Goal: Task Accomplishment & Management: Manage account settings

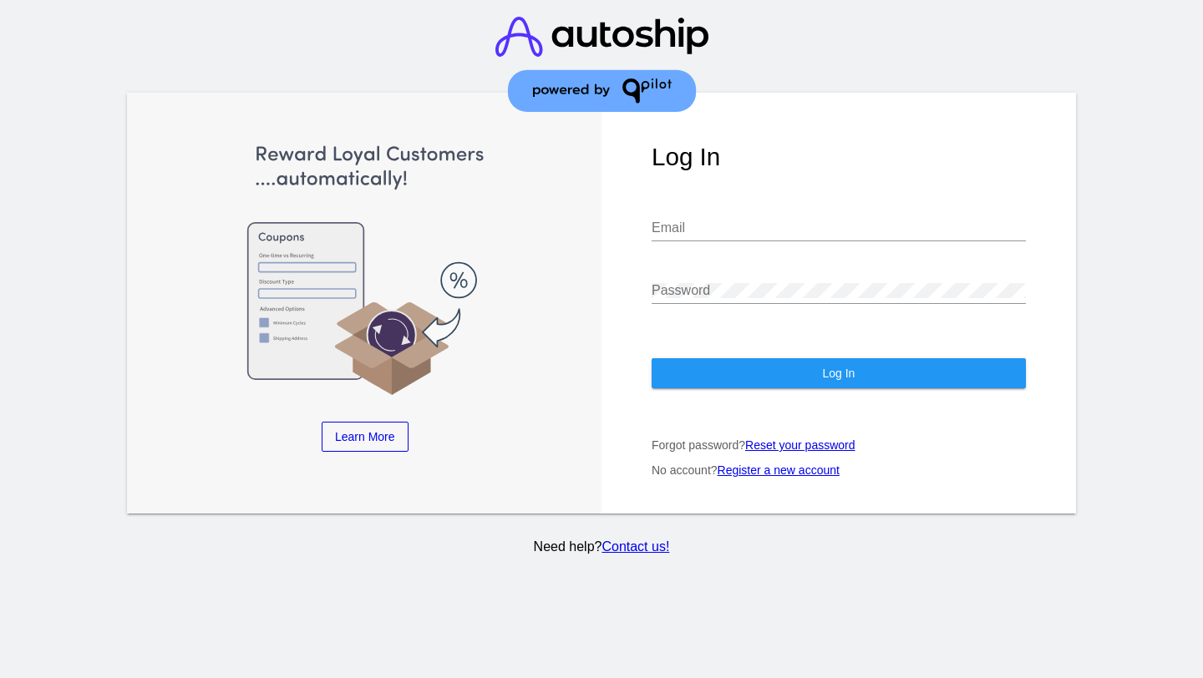
click at [699, 226] on input "Email" at bounding box center [839, 228] width 374 height 15
type input "[EMAIL_ADDRESS][DOMAIN_NAME]"
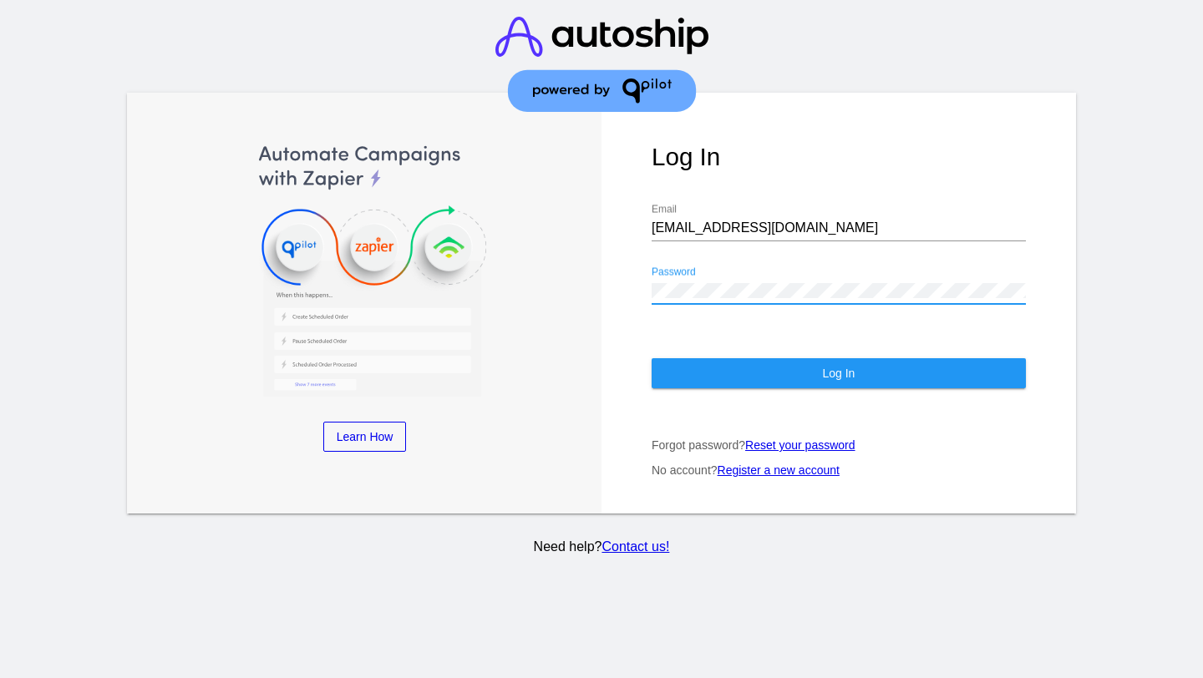
click at [771, 369] on button "Log In" at bounding box center [839, 373] width 374 height 30
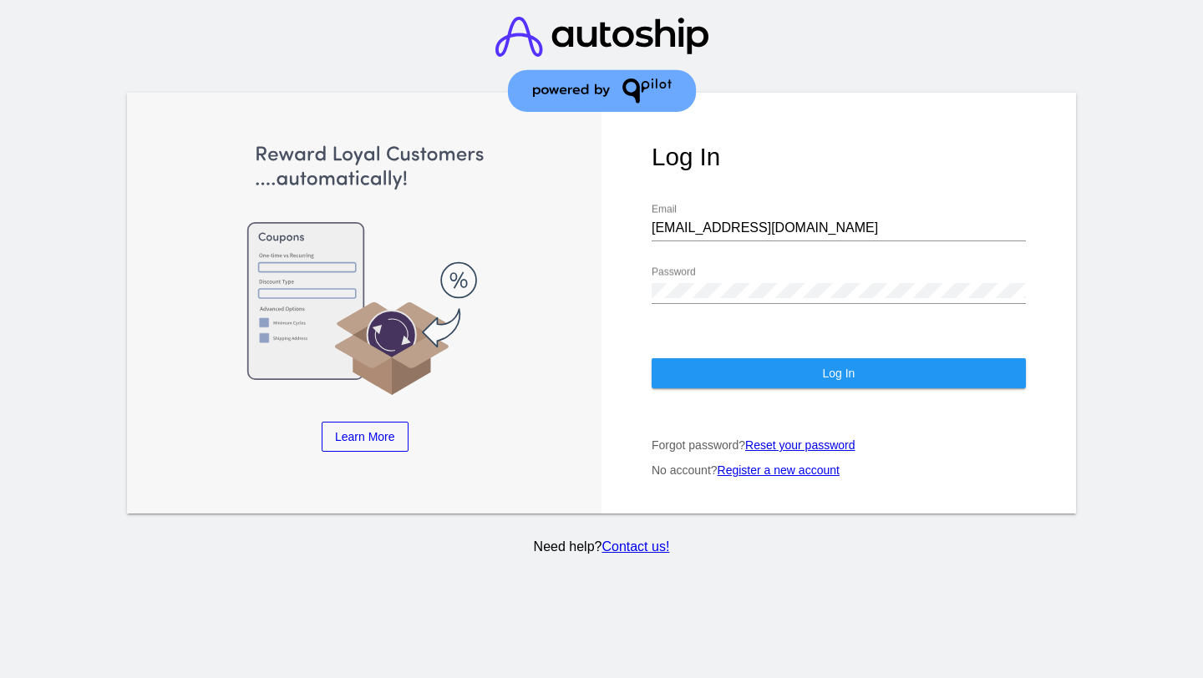
click at [779, 444] on link "Reset your password" at bounding box center [800, 445] width 110 height 13
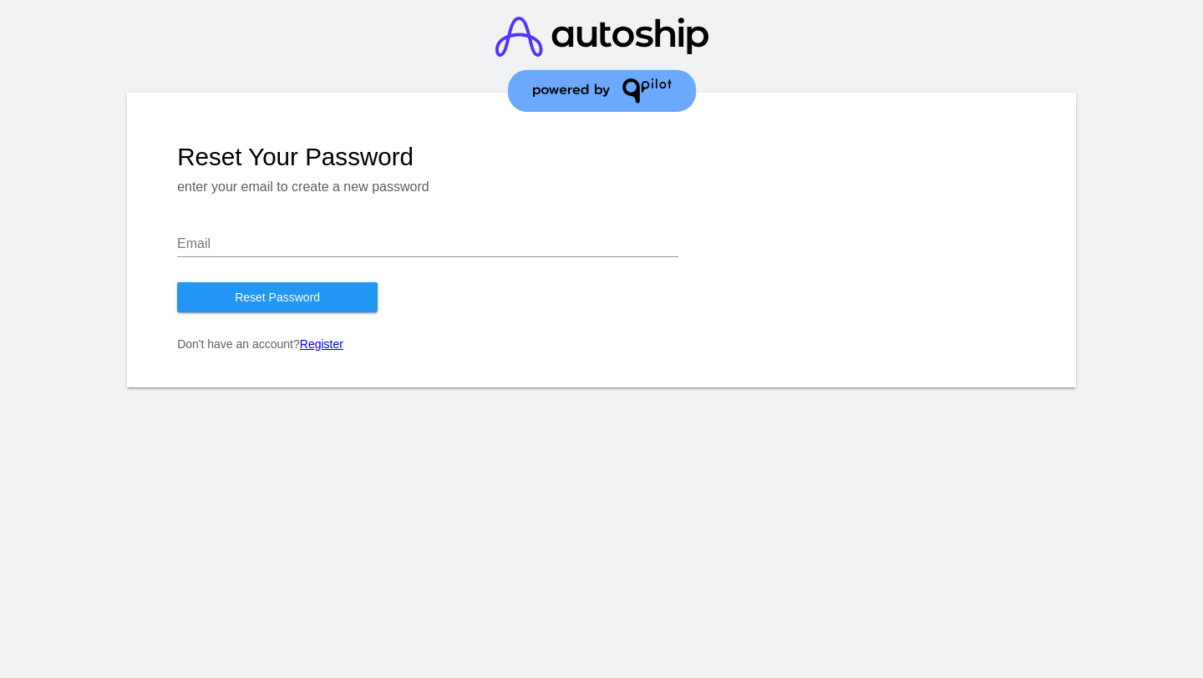
click at [260, 247] on input "Email" at bounding box center [427, 243] width 501 height 15
type input "[EMAIL_ADDRESS][DOMAIN_NAME]"
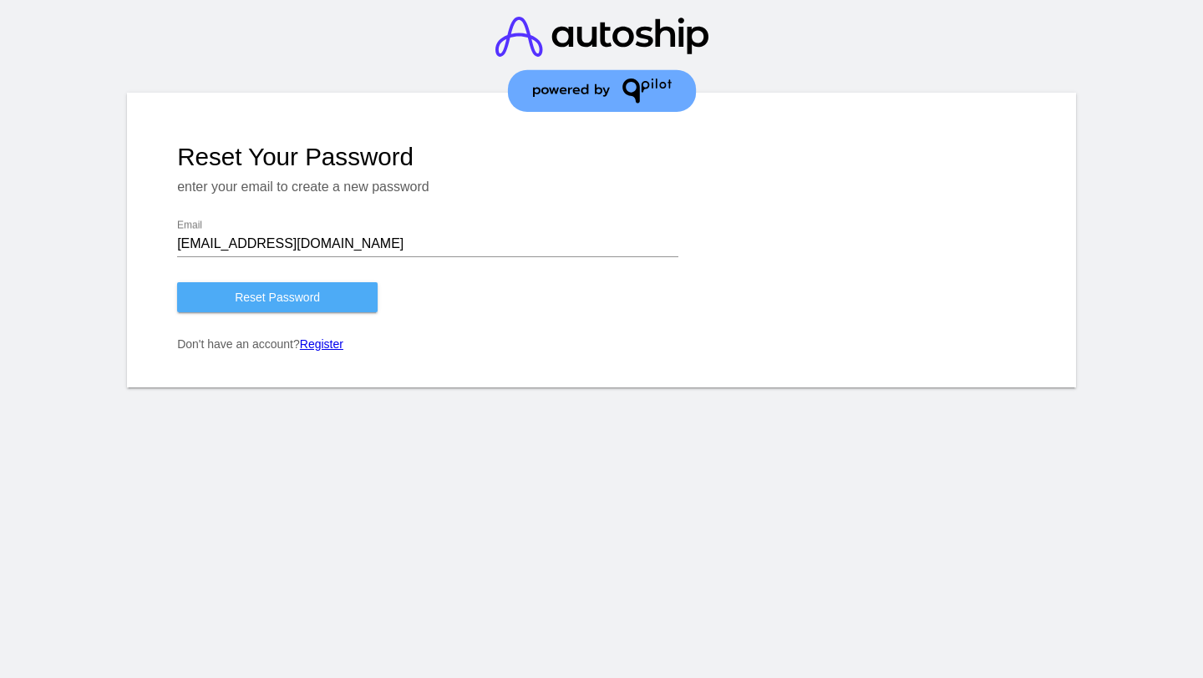
click at [256, 297] on span "Reset Password" at bounding box center [277, 297] width 85 height 13
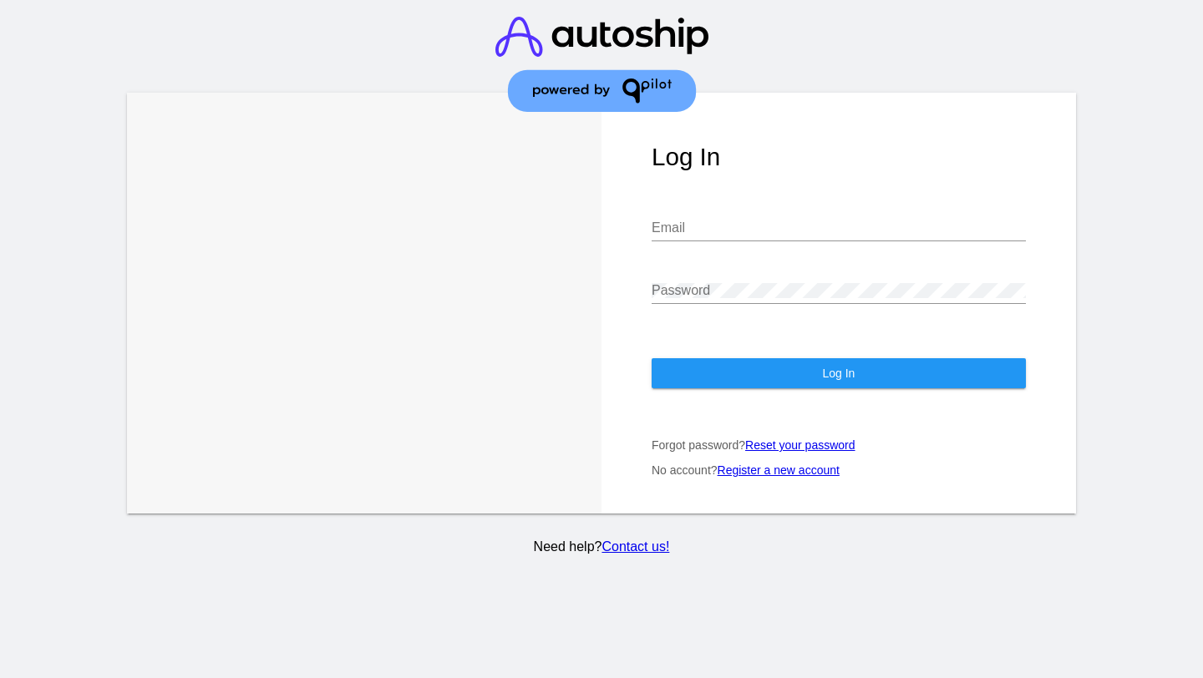
click at [699, 231] on input "Email" at bounding box center [839, 228] width 374 height 15
type input "[EMAIL_ADDRESS][DOMAIN_NAME]"
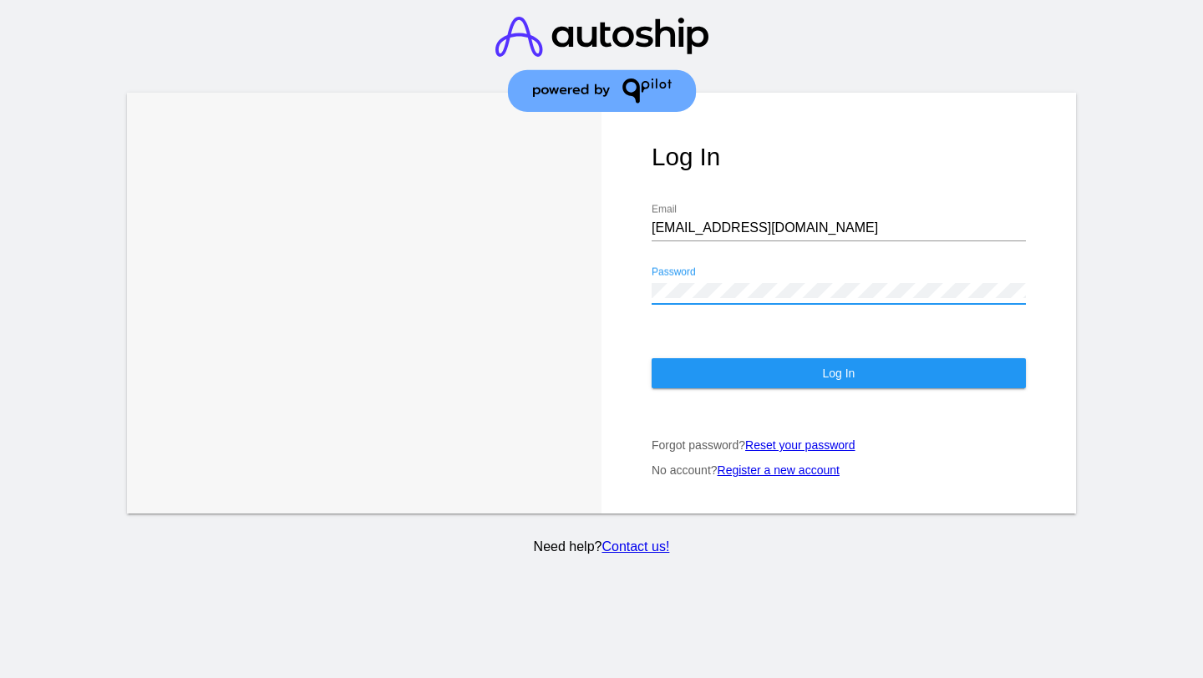
click at [738, 363] on button "Log In" at bounding box center [839, 373] width 374 height 30
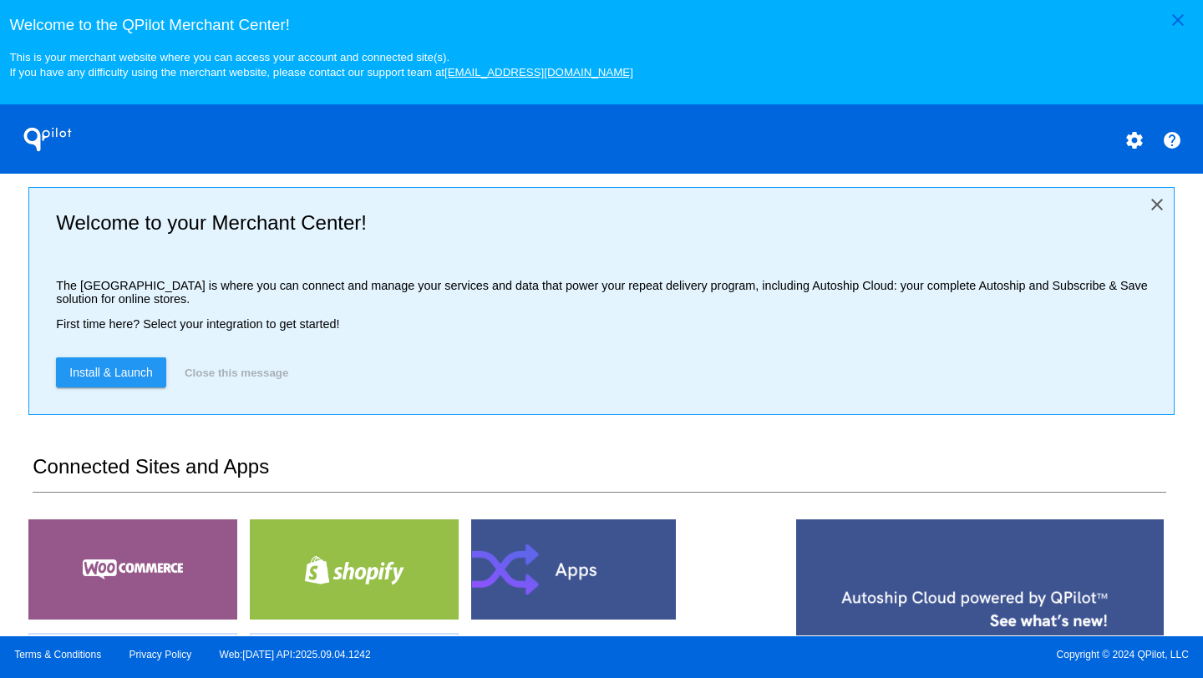
click at [1159, 205] on mat-icon "close" at bounding box center [1157, 205] width 20 height 20
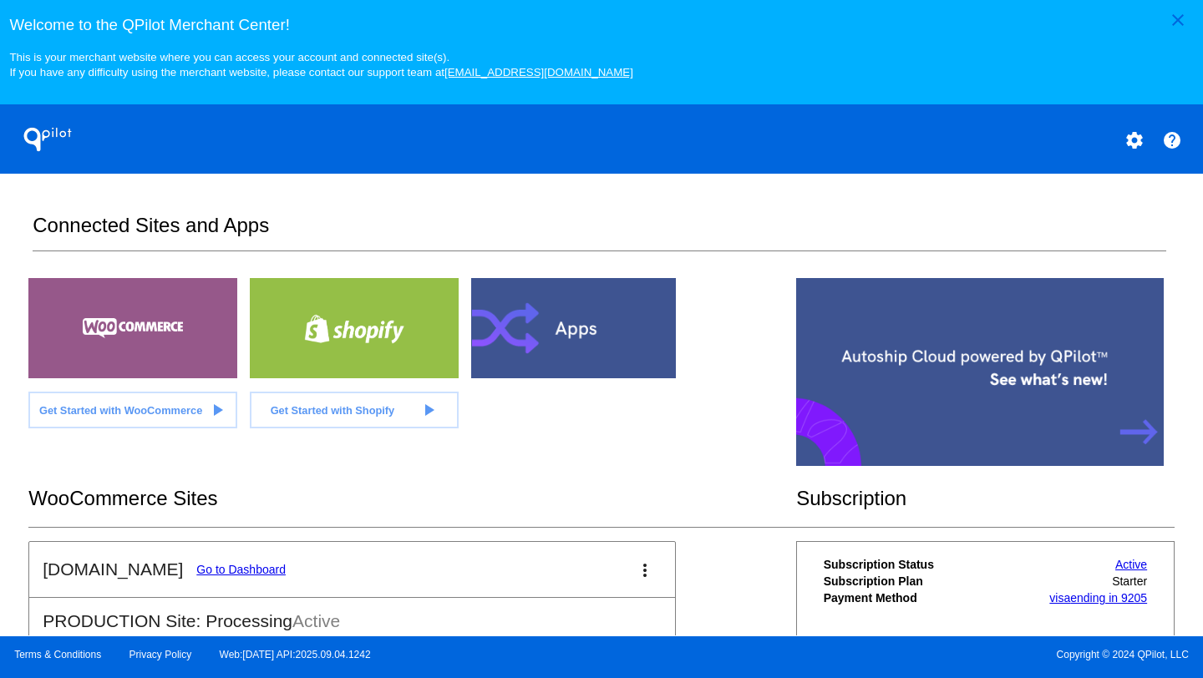
click at [1133, 139] on mat-icon "settings" at bounding box center [1134, 140] width 20 height 20
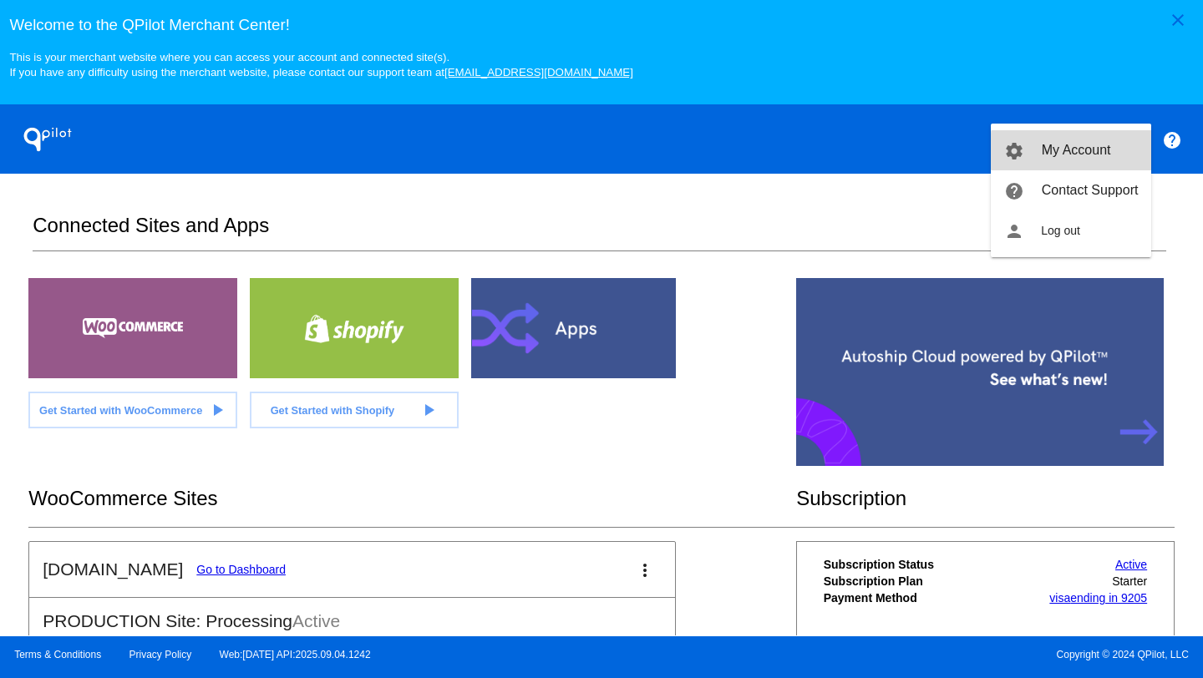
click at [1081, 151] on span "My Account" at bounding box center [1076, 150] width 69 height 14
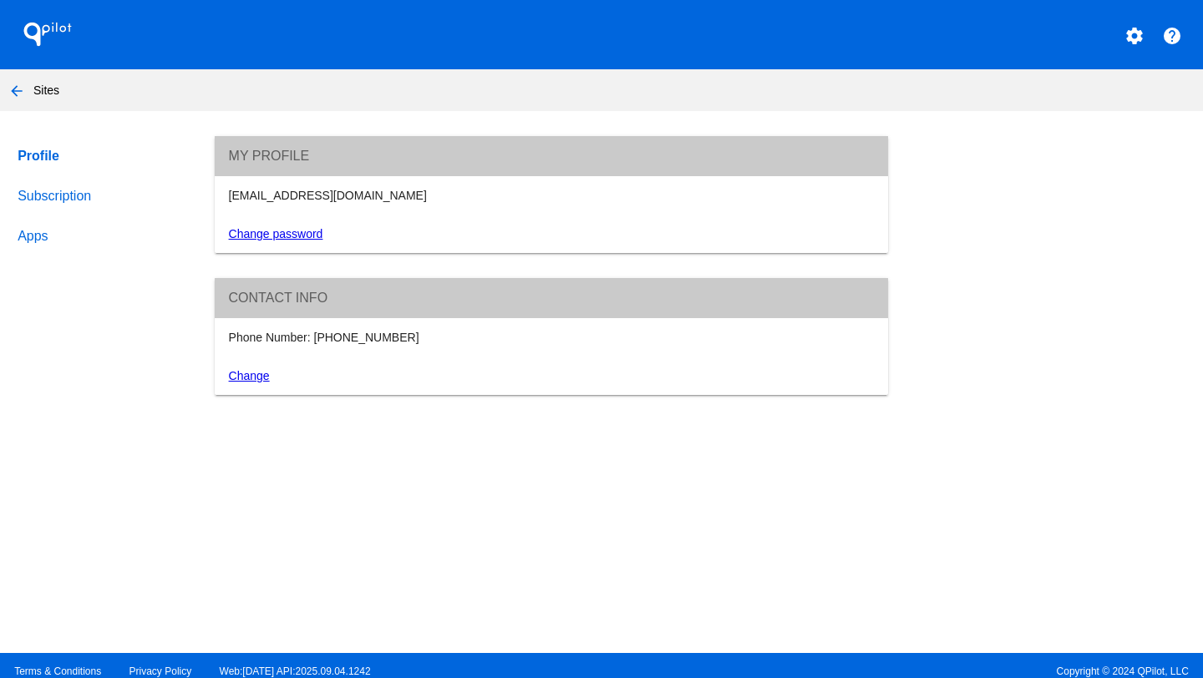
click at [53, 195] on link "Subscription" at bounding box center [100, 196] width 172 height 40
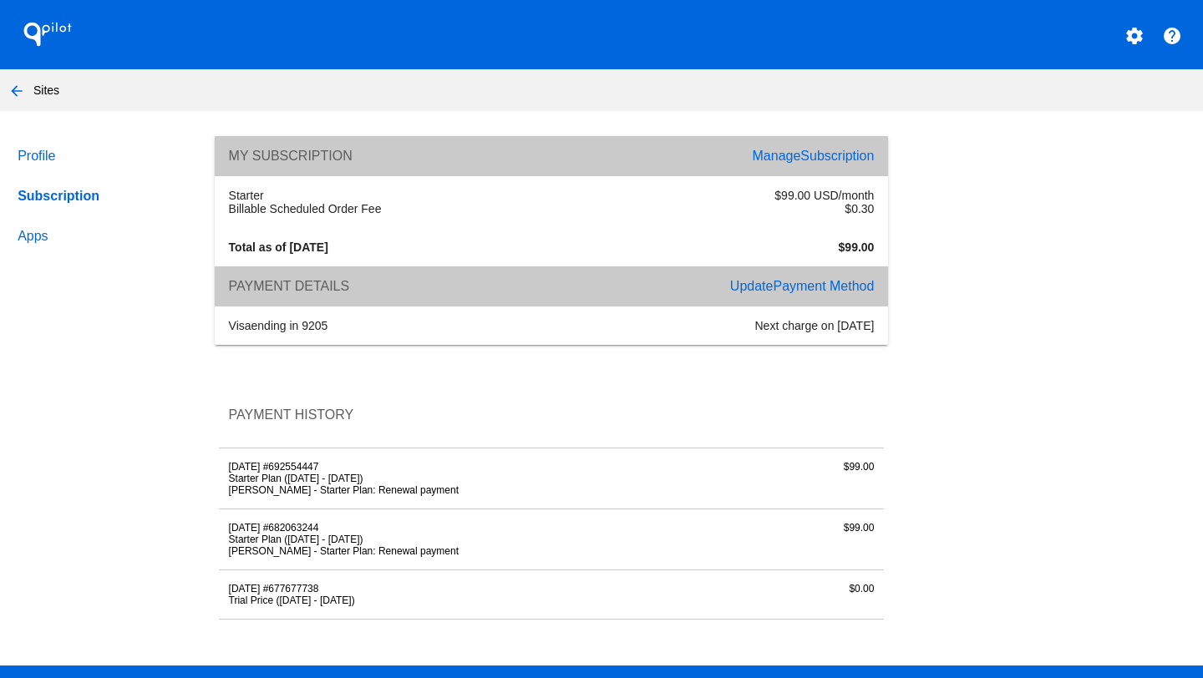
click at [814, 286] on span "Payment Method" at bounding box center [823, 286] width 101 height 14
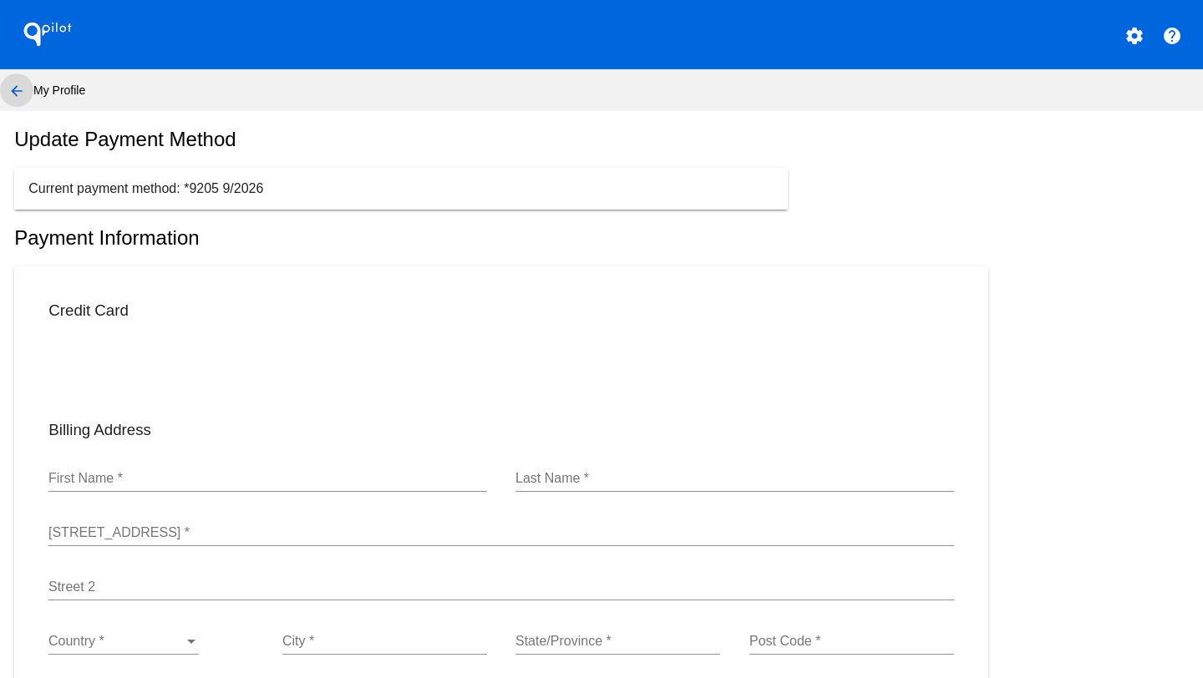
click at [16, 91] on mat-icon "arrow_back" at bounding box center [17, 91] width 20 height 20
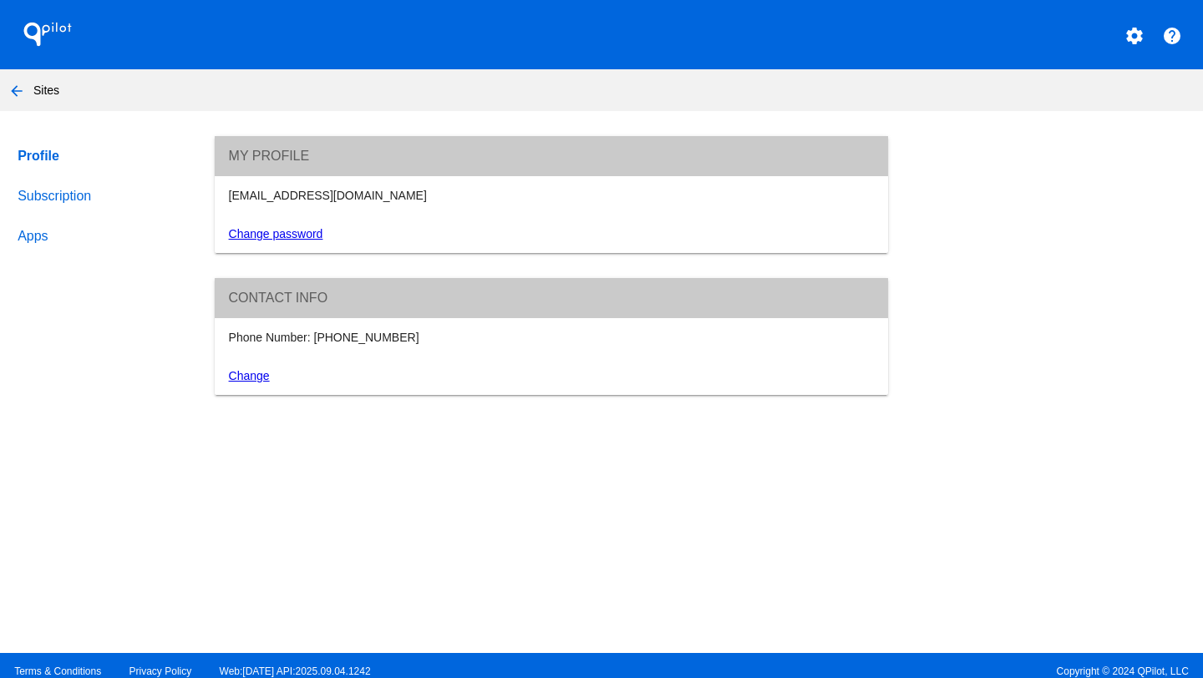
click at [33, 241] on link "Apps" at bounding box center [100, 236] width 172 height 40
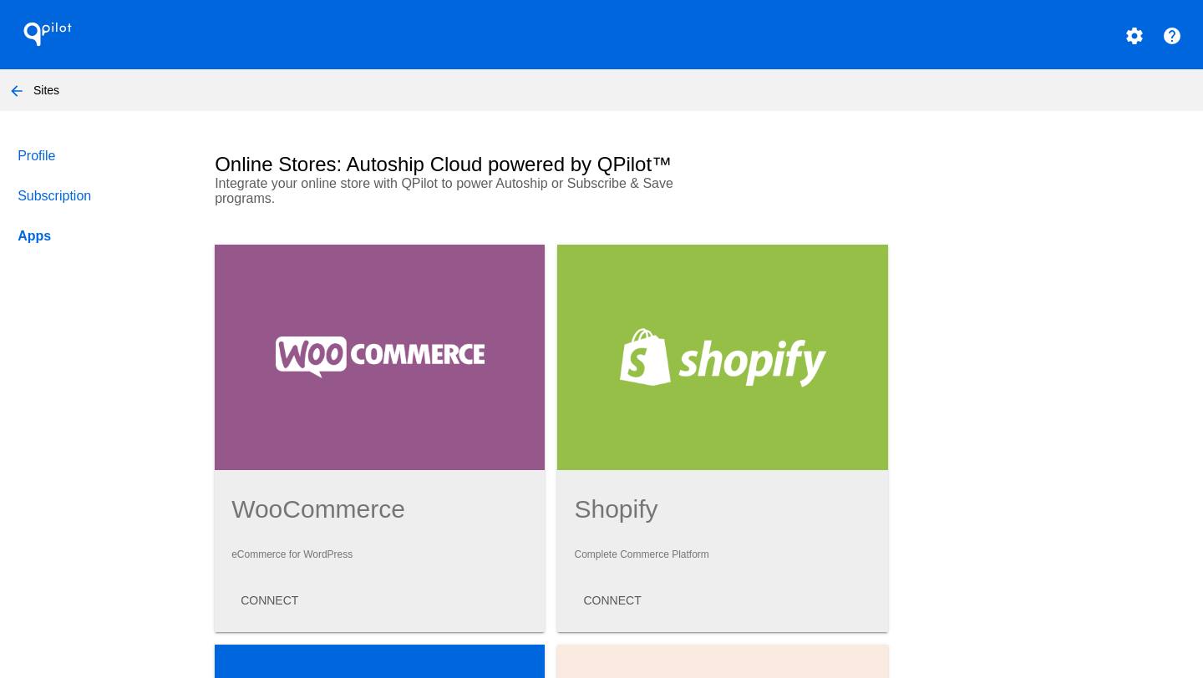
click at [38, 163] on link "Profile" at bounding box center [100, 156] width 172 height 40
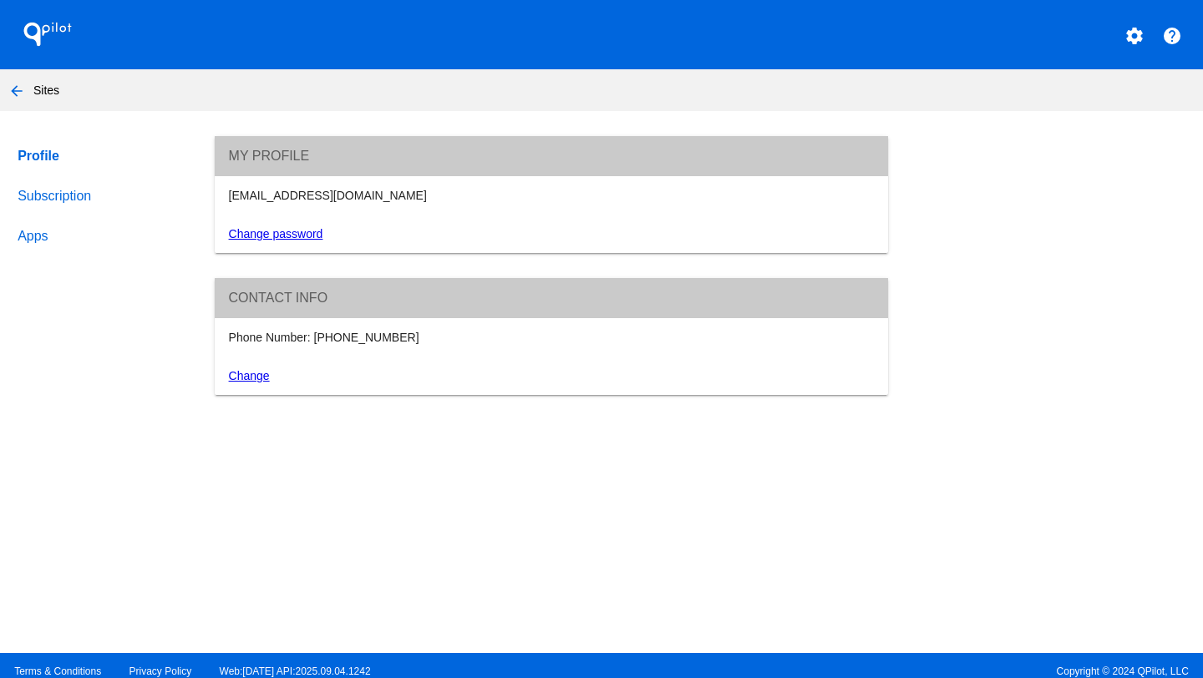
click at [38, 200] on link "Subscription" at bounding box center [100, 196] width 172 height 40
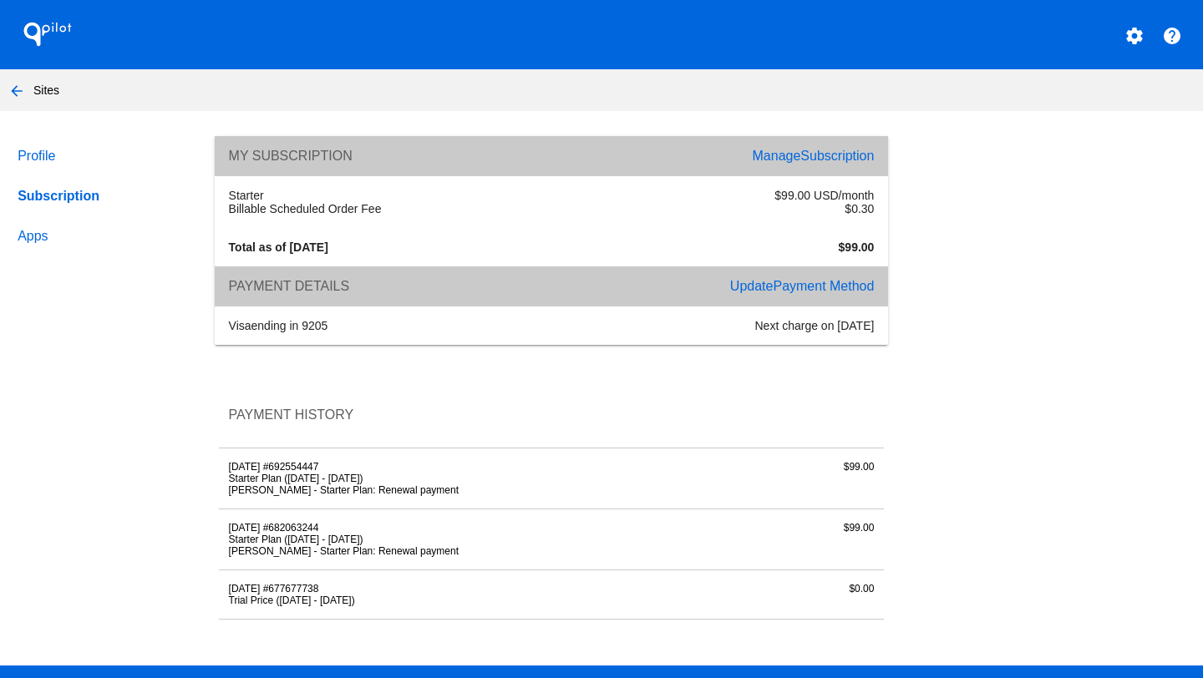
click at [807, 155] on span "Subscription" at bounding box center [837, 156] width 74 height 14
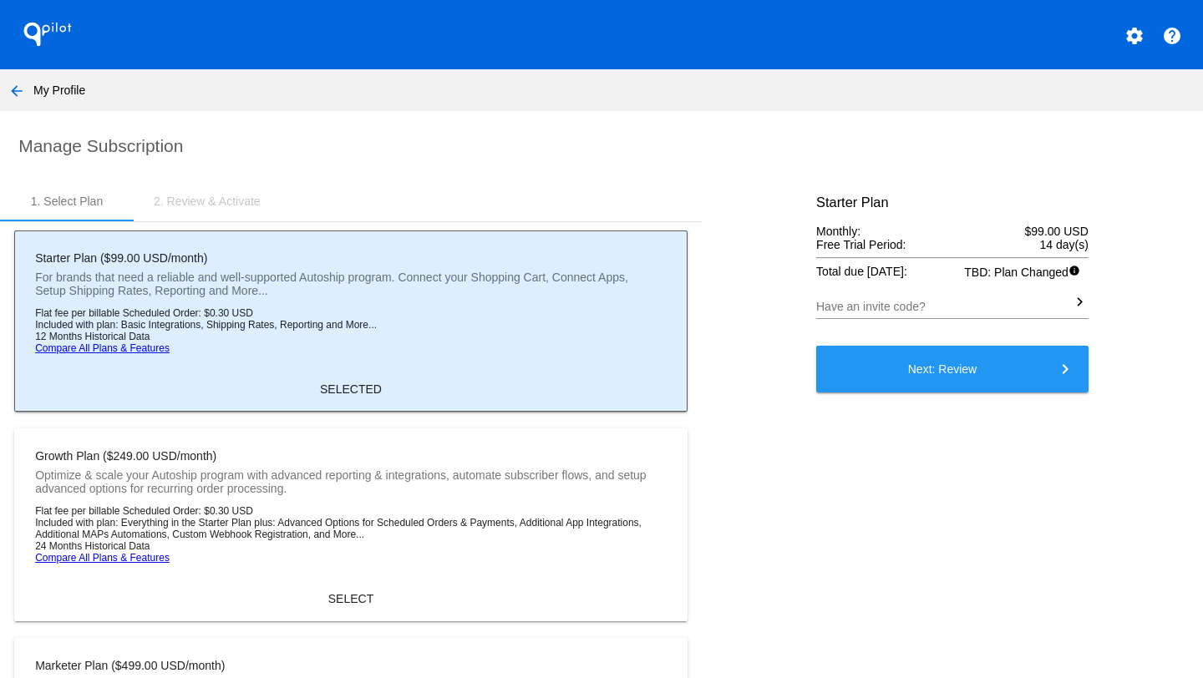
click at [210, 201] on div "2. Review & Activate" at bounding box center [207, 201] width 107 height 13
click at [410, 327] on li "Included with plan: Basic Integrations, Shipping Rates, Reporting and More..." at bounding box center [351, 325] width 632 height 12
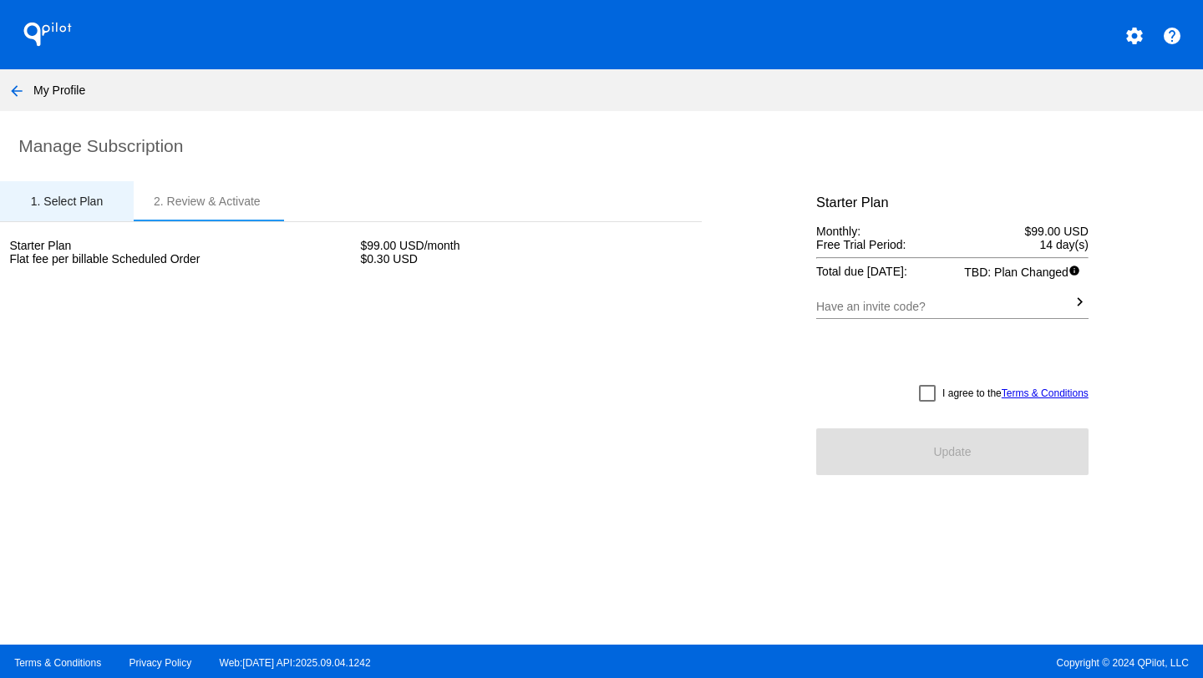
click at [81, 205] on div "1. Select Plan" at bounding box center [67, 201] width 72 height 13
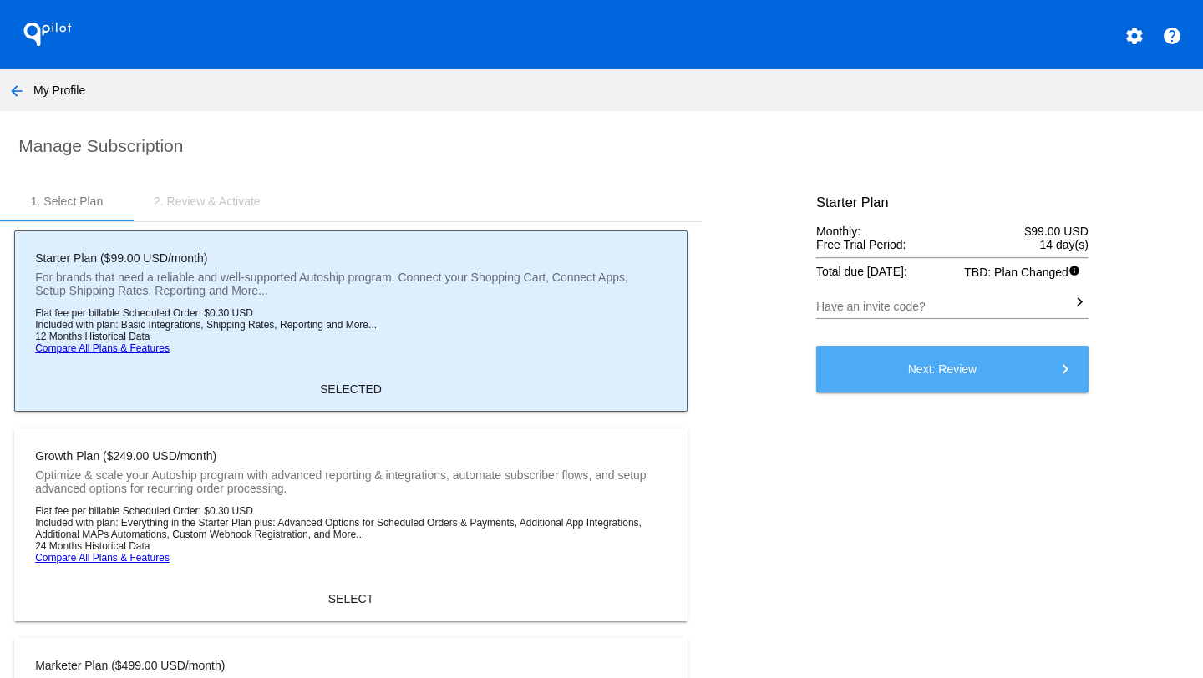
click at [921, 372] on span "Next: Review keyboard_arrow_right" at bounding box center [942, 369] width 68 height 13
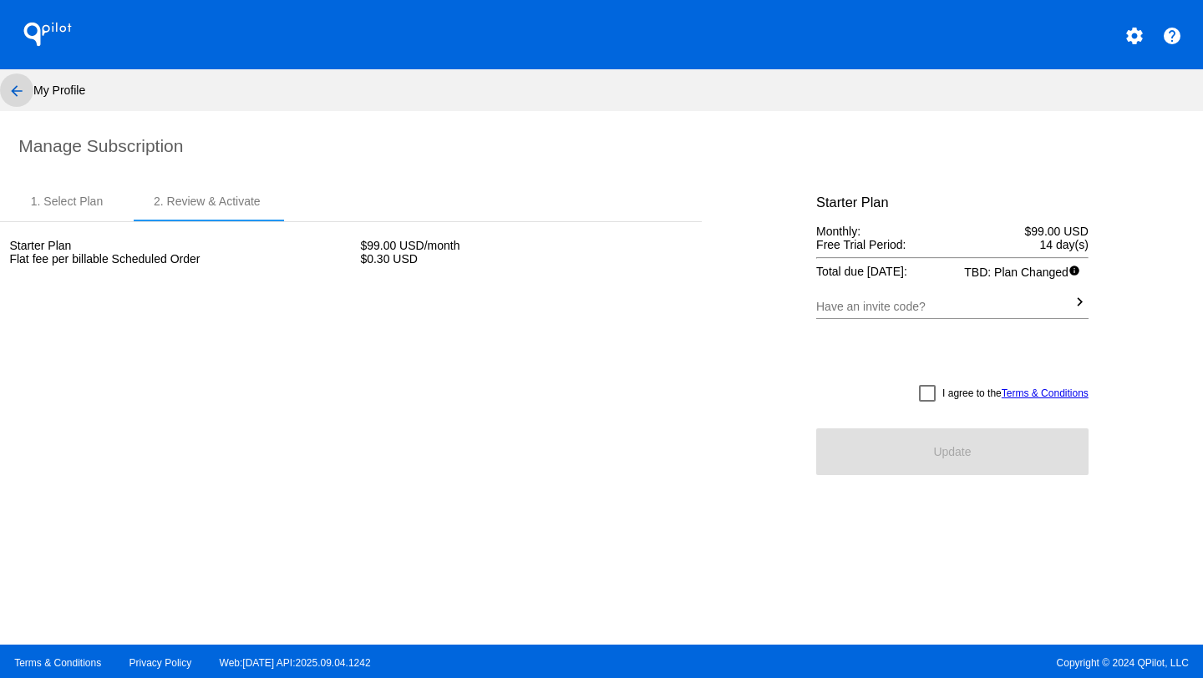
click at [17, 87] on mat-icon "arrow_back" at bounding box center [17, 91] width 20 height 20
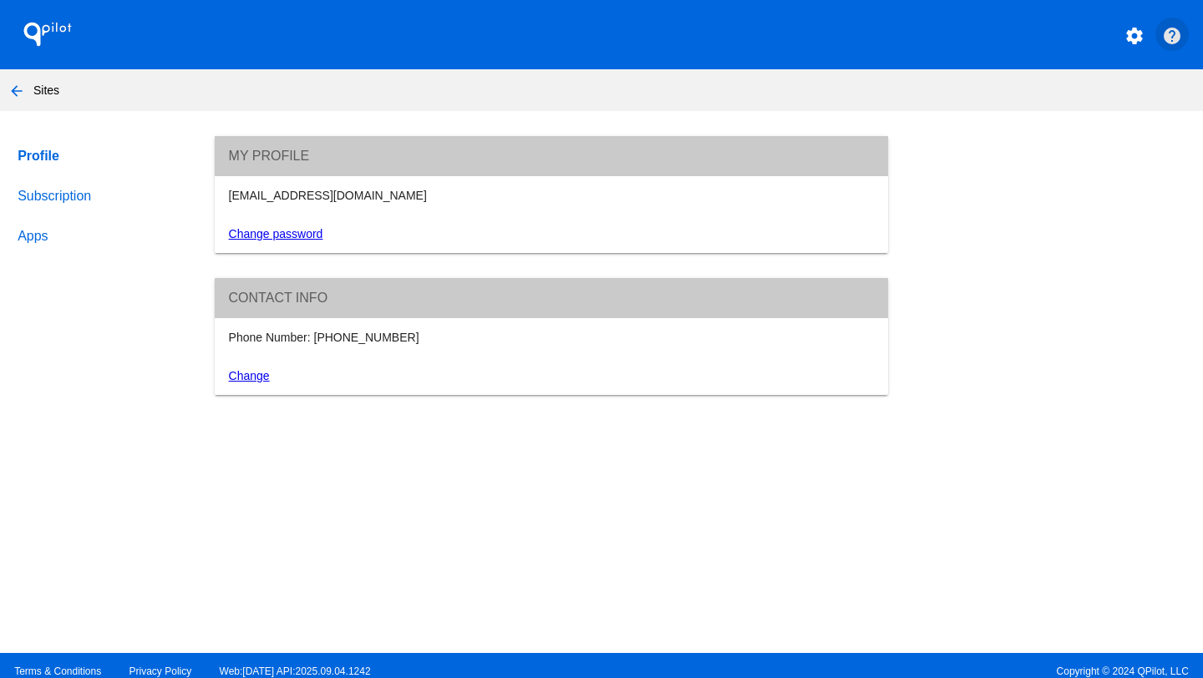
click at [1175, 36] on mat-icon "help" at bounding box center [1172, 36] width 20 height 20
click at [1134, 39] on mat-icon "settings" at bounding box center [1134, 36] width 20 height 20
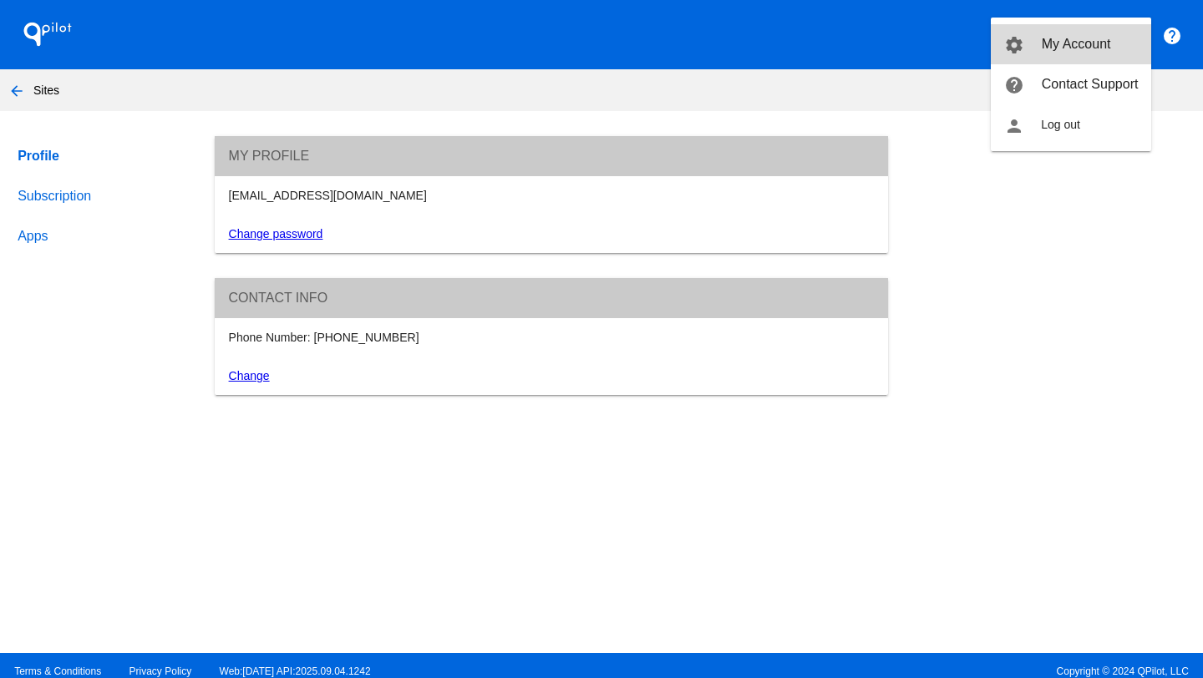
click at [1068, 43] on span "My Account" at bounding box center [1076, 44] width 69 height 14
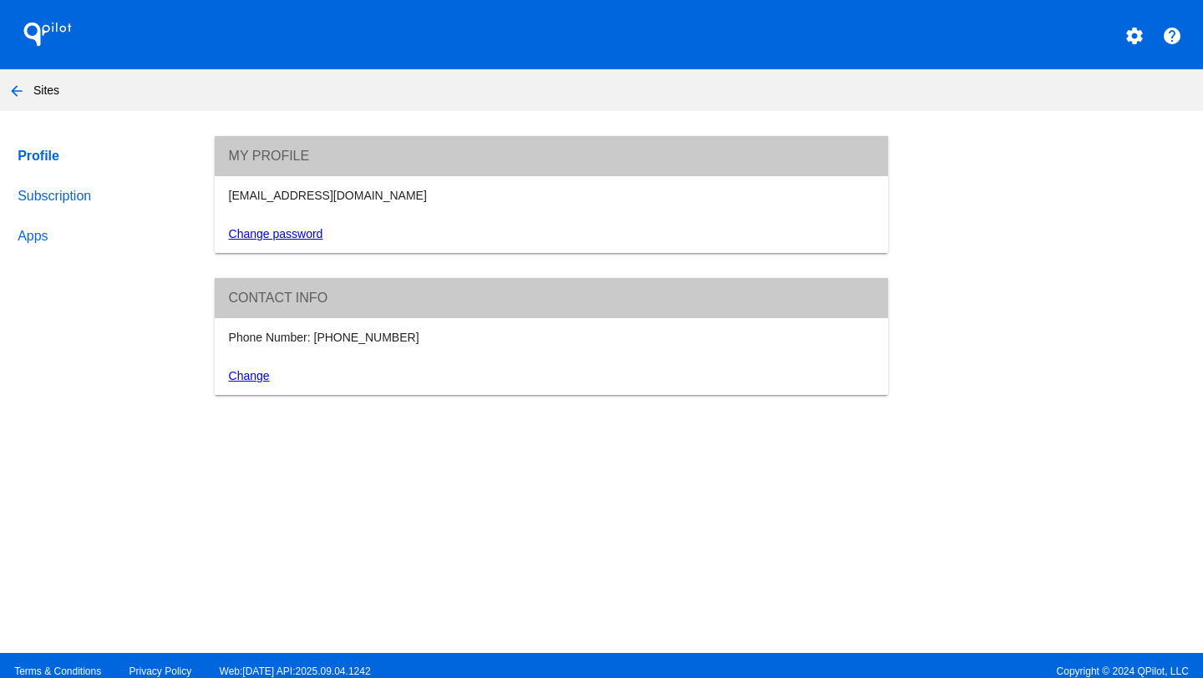
click at [63, 203] on link "Subscription" at bounding box center [100, 196] width 172 height 40
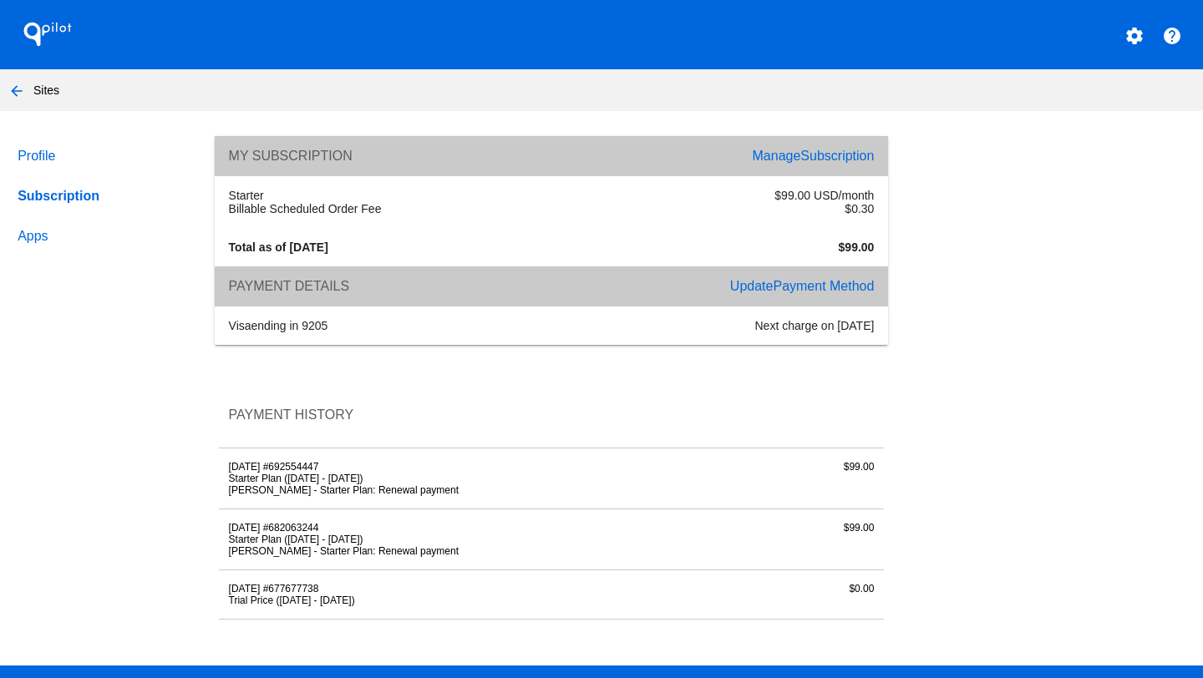
click at [802, 155] on span "Subscription" at bounding box center [837, 156] width 74 height 14
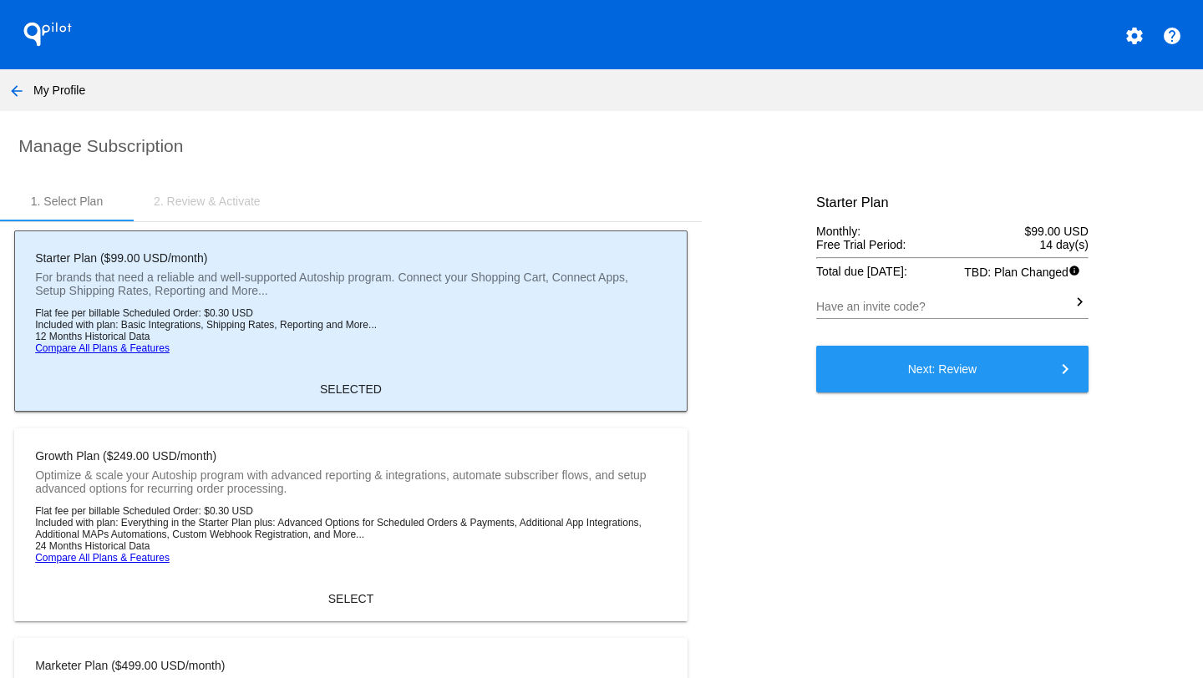
click at [84, 347] on link "Compare All Plans & Features" at bounding box center [102, 348] width 134 height 12
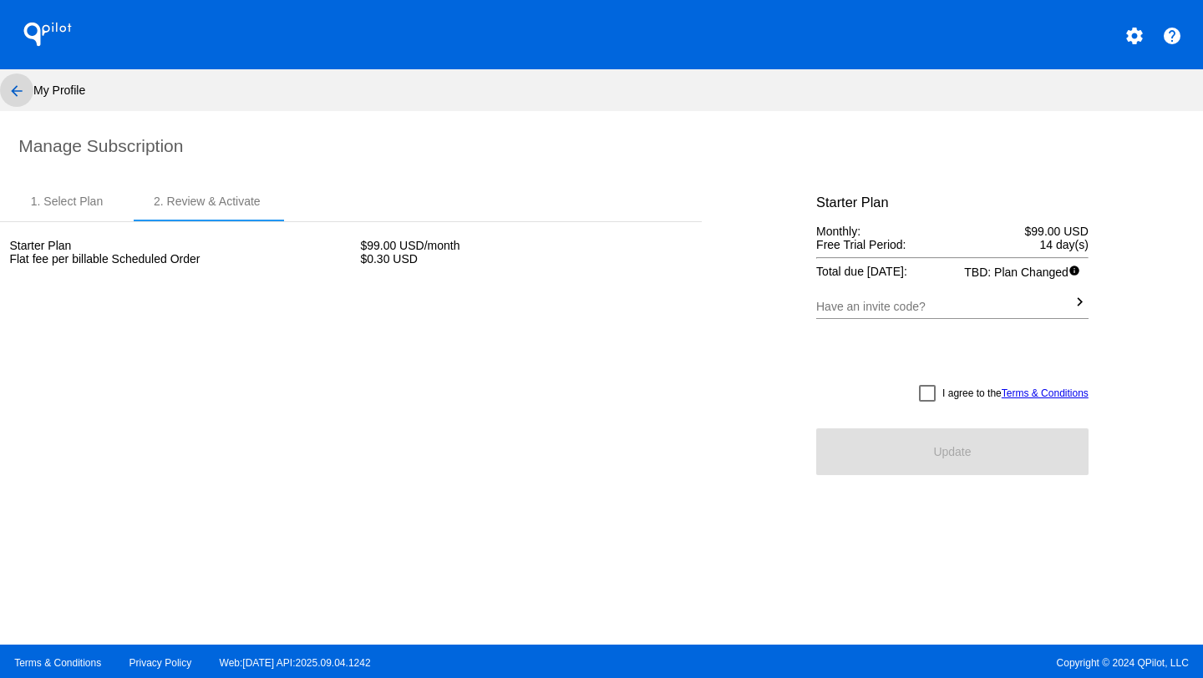
click at [14, 93] on mat-icon "arrow_back" at bounding box center [17, 91] width 20 height 20
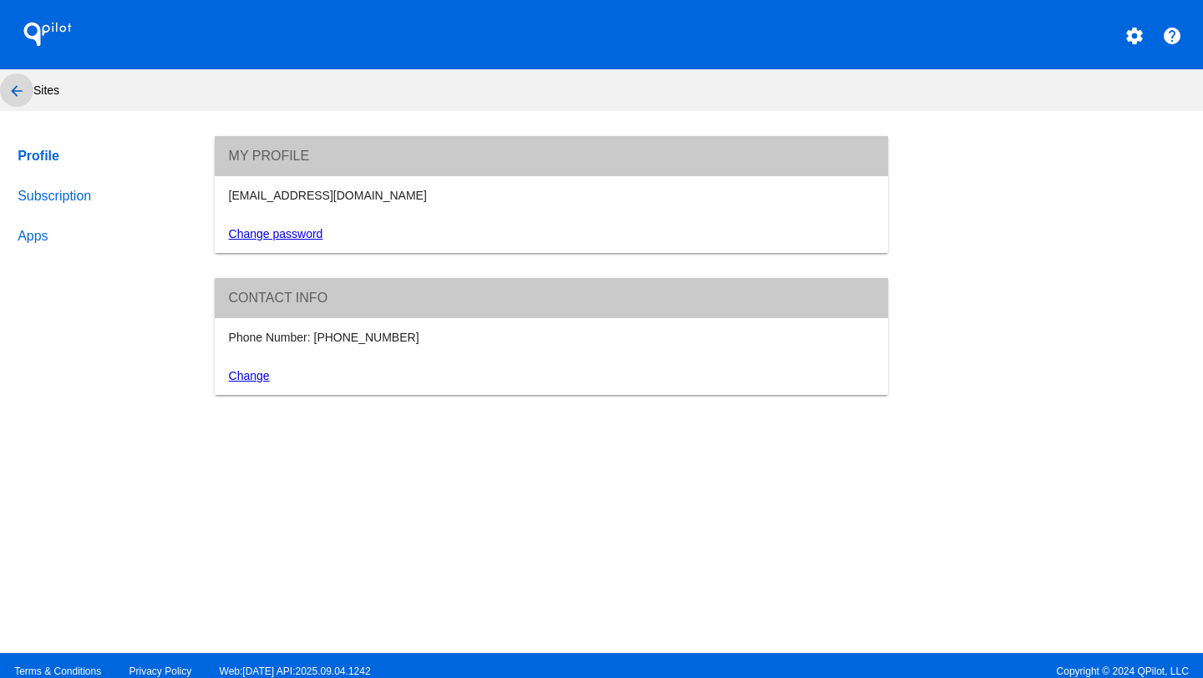
click at [15, 93] on mat-icon "arrow_back" at bounding box center [17, 91] width 20 height 20
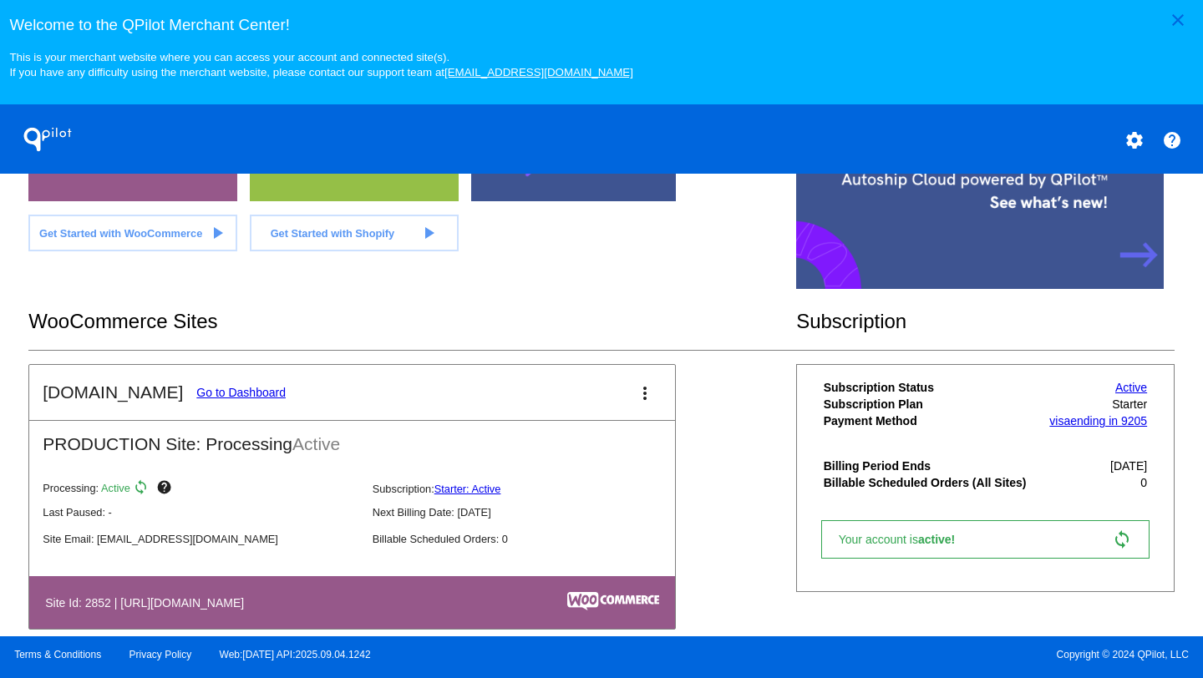
scroll to position [186, 0]
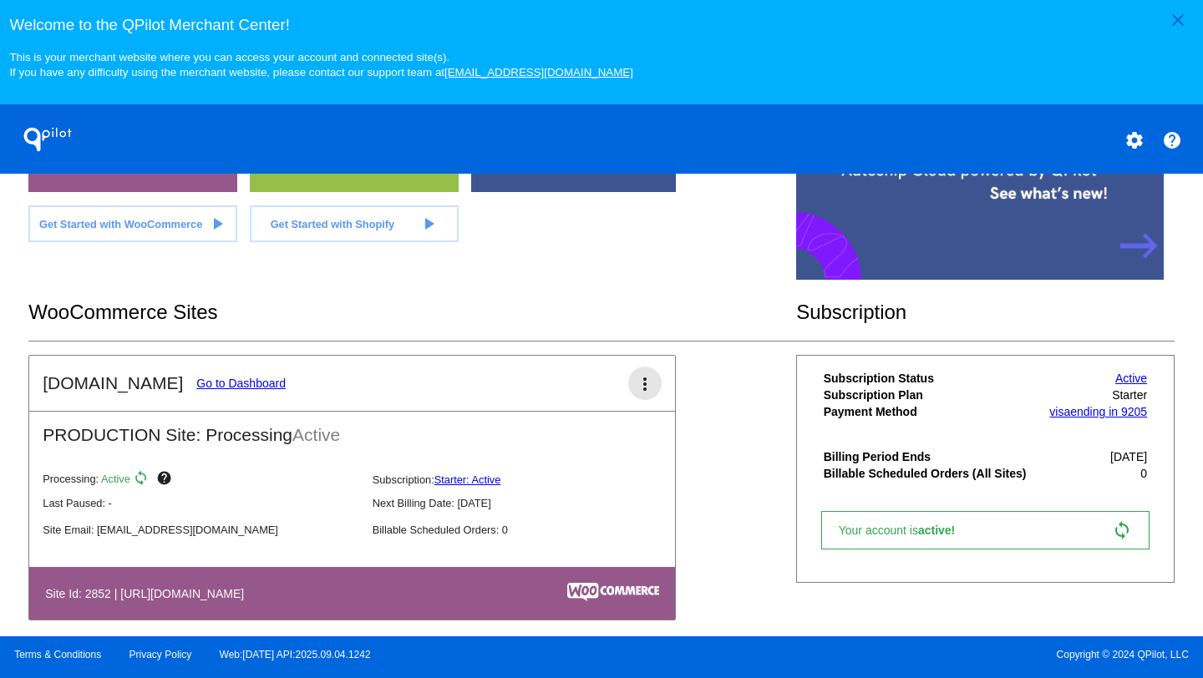
click at [647, 392] on mat-icon "more_vert" at bounding box center [645, 384] width 20 height 20
click at [1123, 540] on div at bounding box center [601, 339] width 1203 height 678
click at [1126, 540] on mat-icon "sync" at bounding box center [1122, 530] width 20 height 20
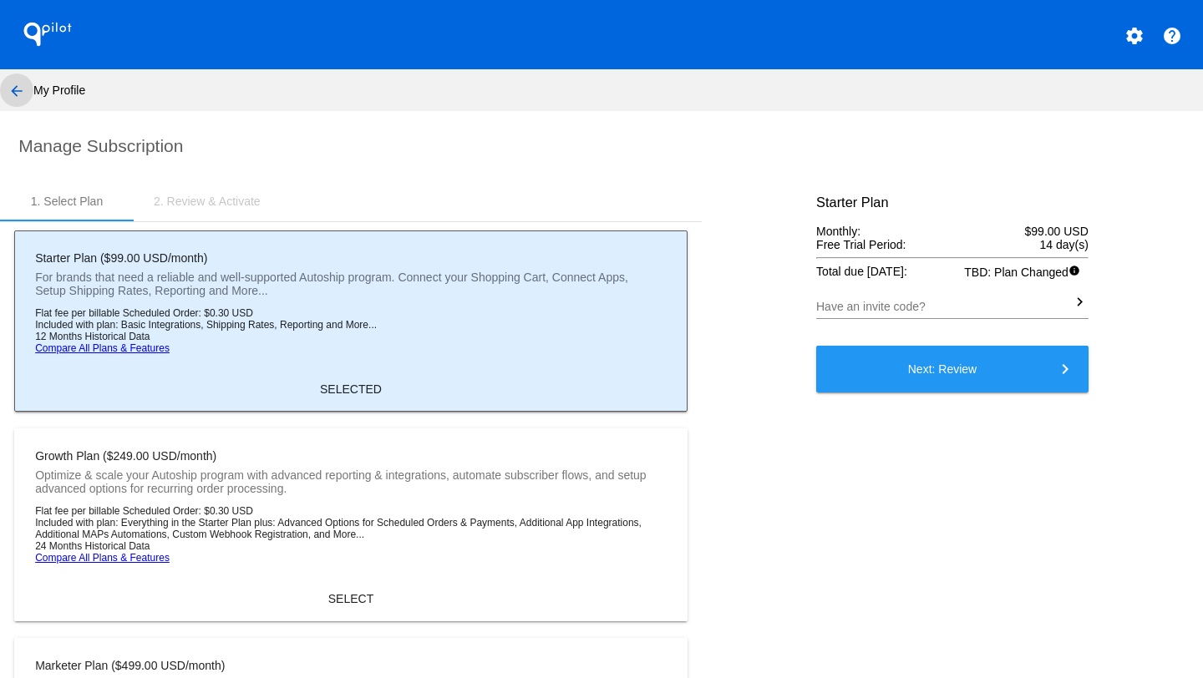
click at [21, 94] on mat-icon "arrow_back" at bounding box center [17, 91] width 20 height 20
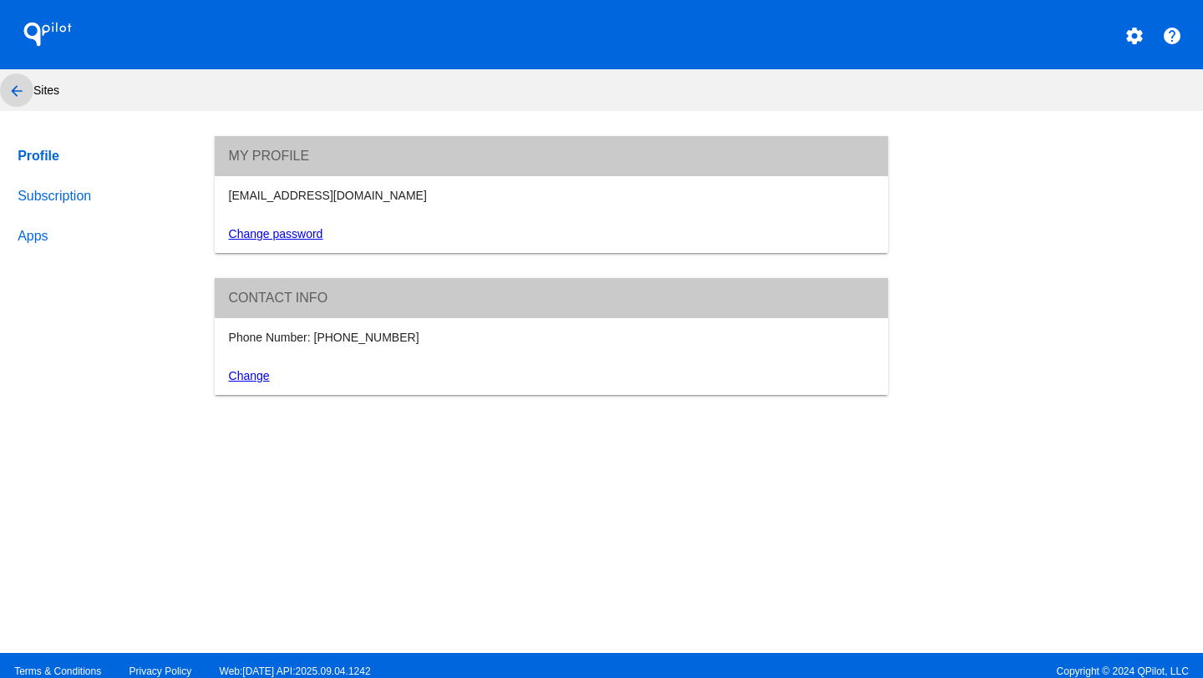
click at [21, 94] on mat-icon "arrow_back" at bounding box center [17, 91] width 20 height 20
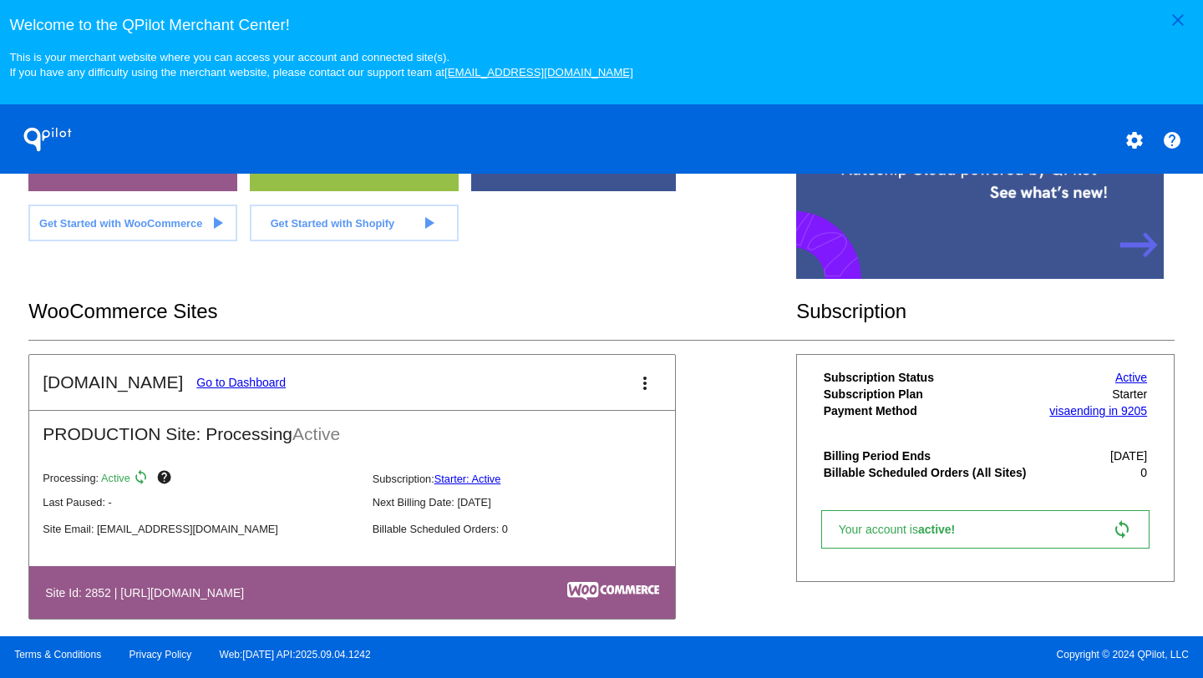
scroll to position [206, 0]
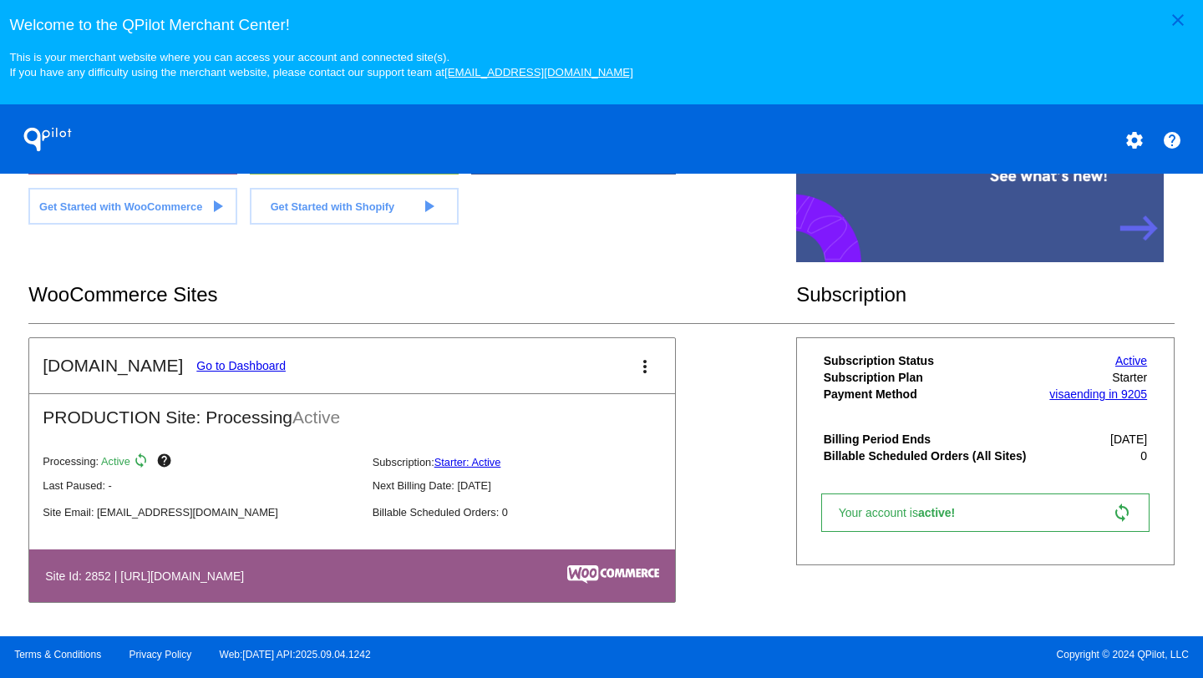
click at [1129, 361] on link "Active" at bounding box center [1131, 360] width 32 height 13
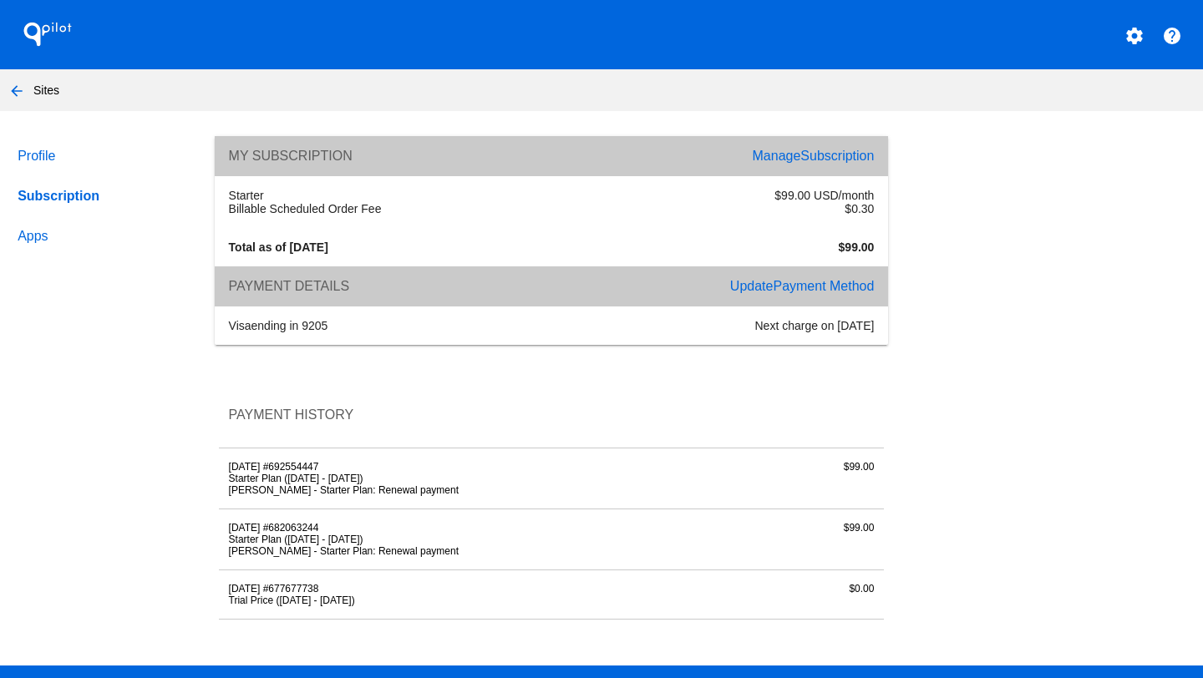
click at [783, 288] on span "Payment Method" at bounding box center [823, 286] width 101 height 14
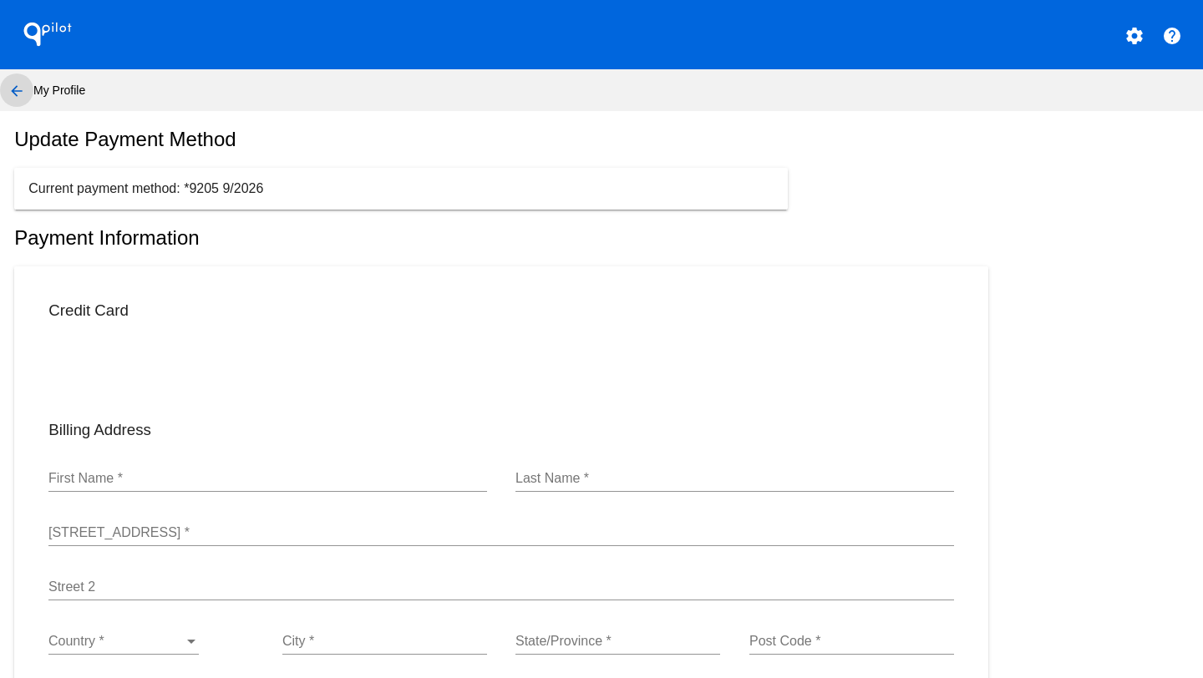
click at [23, 95] on mat-icon "arrow_back" at bounding box center [17, 91] width 20 height 20
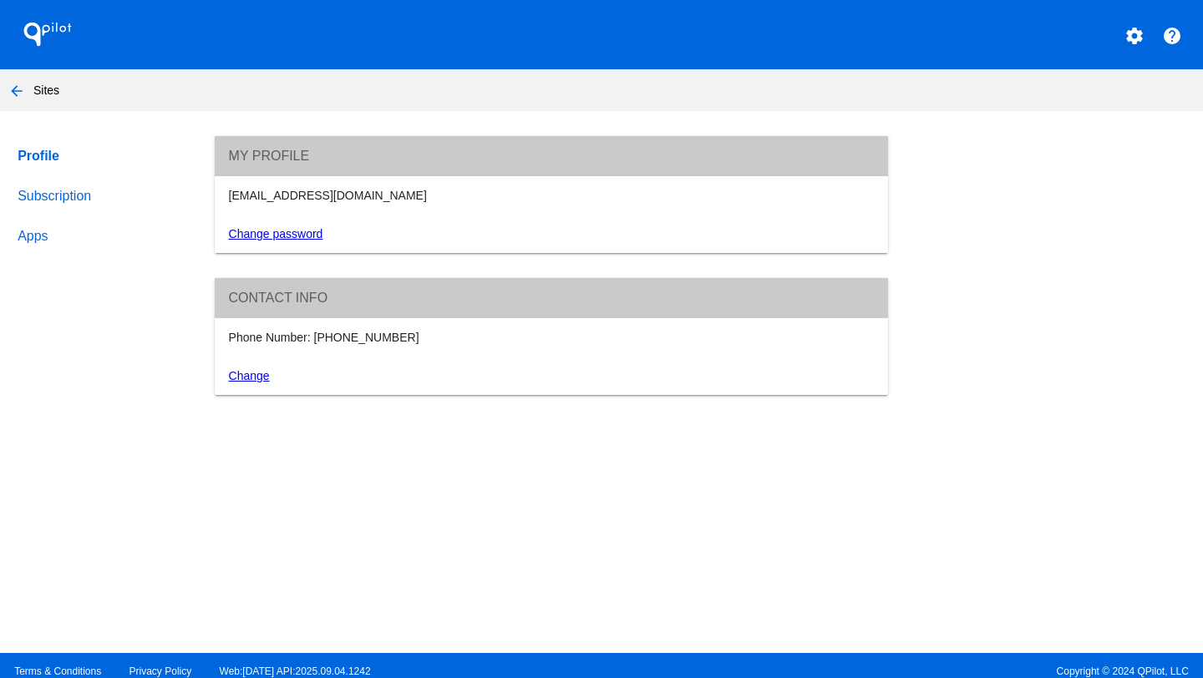
click at [44, 197] on link "Subscription" at bounding box center [100, 196] width 172 height 40
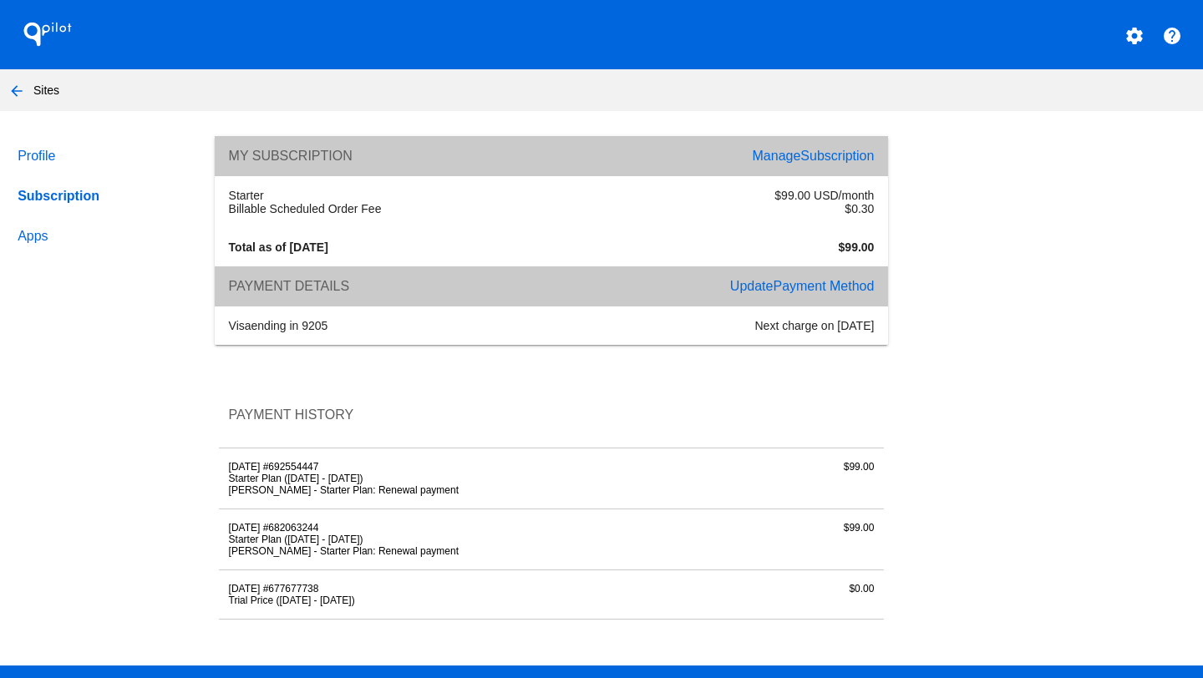
click at [786, 152] on link "Manage Subscription" at bounding box center [814, 156] width 122 height 14
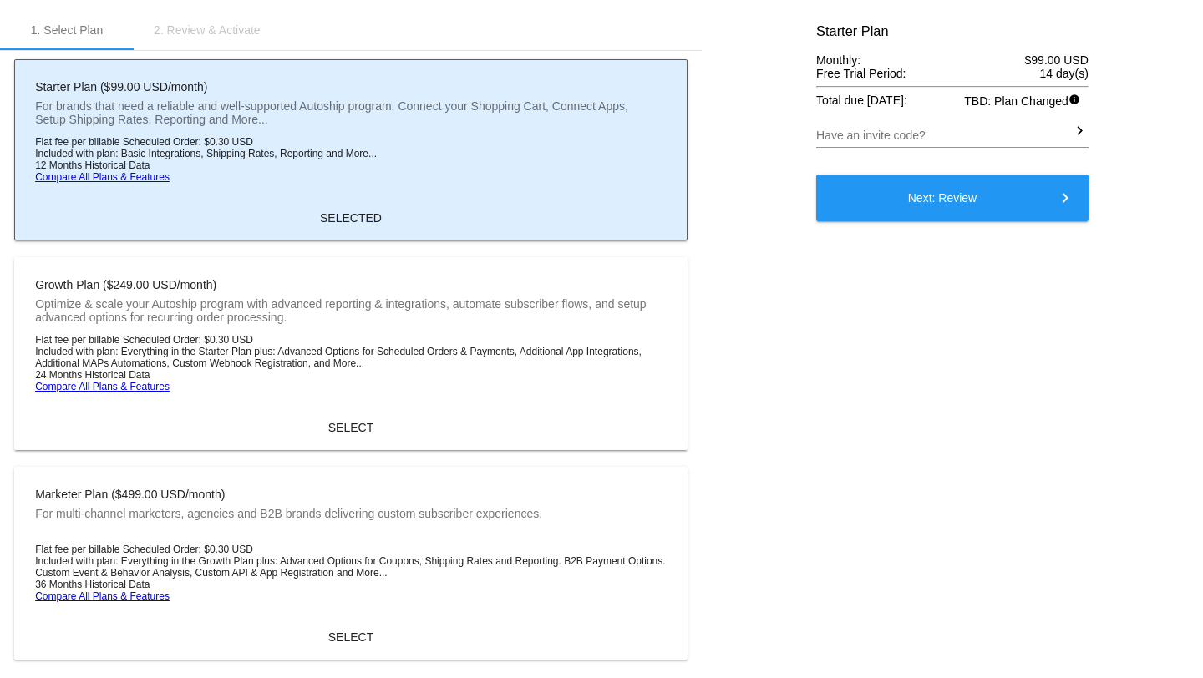
scroll to position [229, 0]
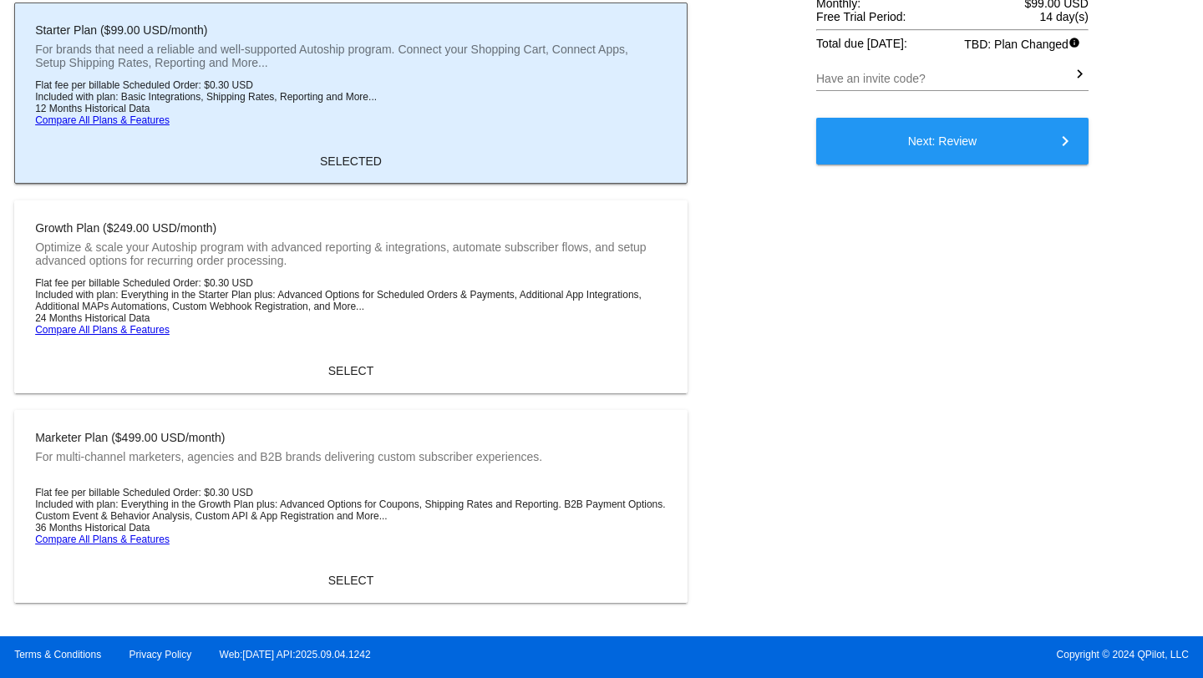
click at [68, 654] on link "Terms & Conditions" at bounding box center [57, 655] width 87 height 12
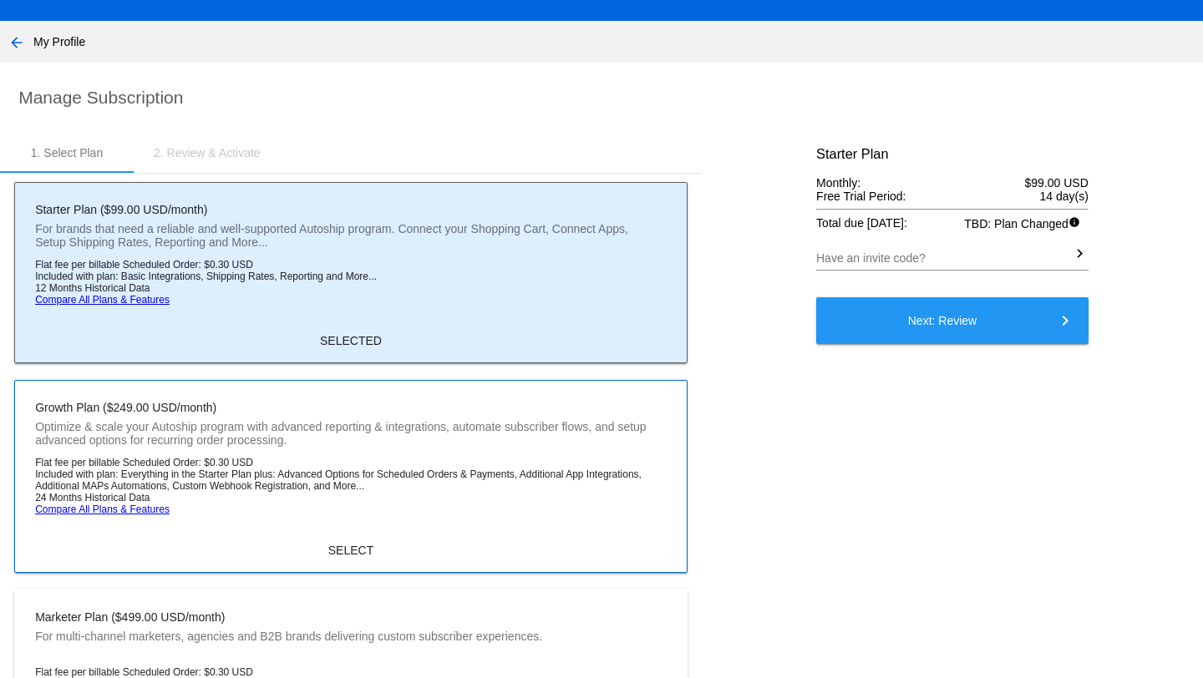
scroll to position [0, 0]
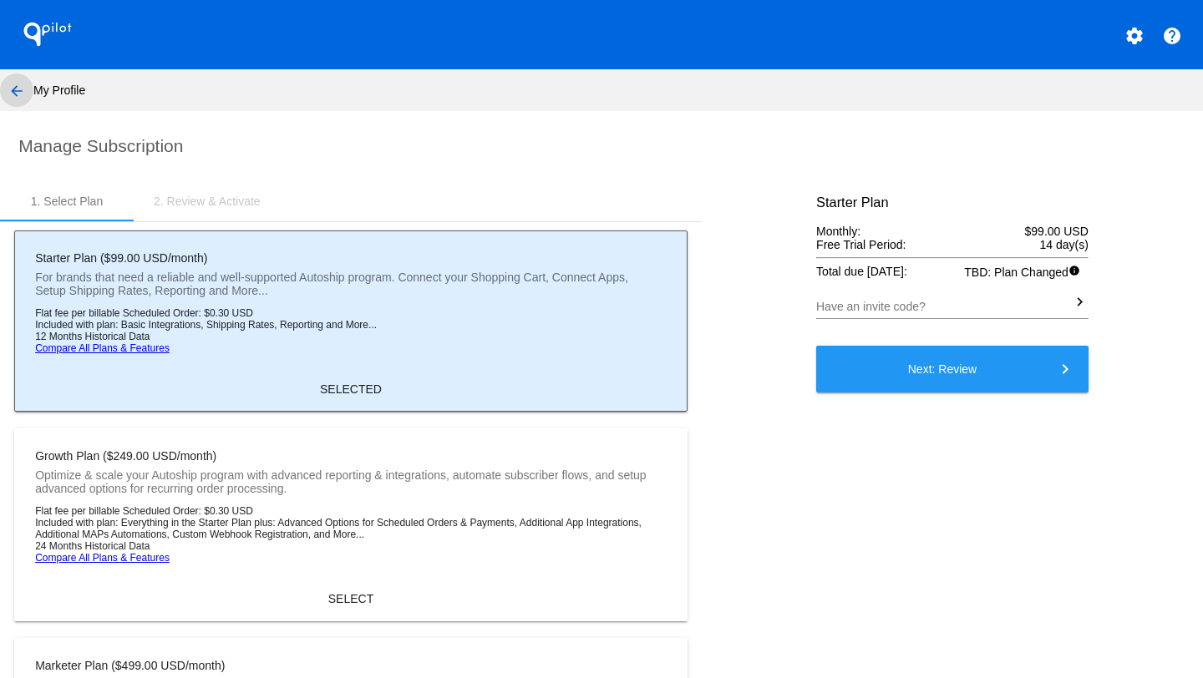
click at [16, 88] on mat-icon "arrow_back" at bounding box center [17, 91] width 20 height 20
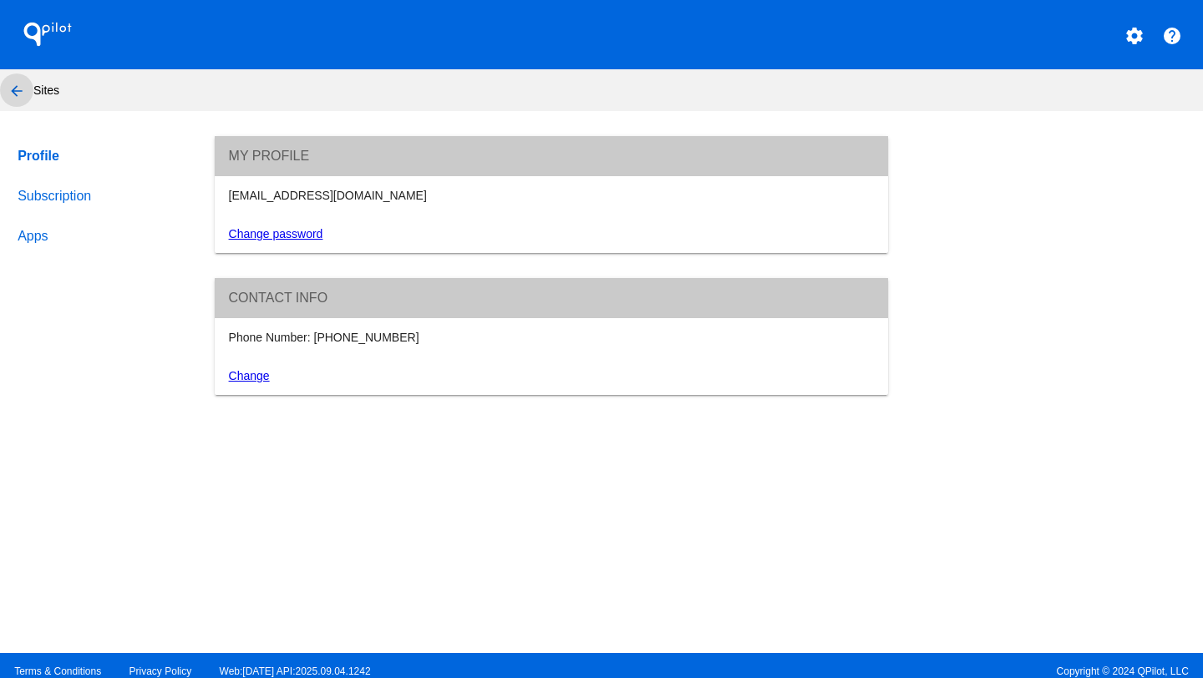
click at [18, 92] on mat-icon "arrow_back" at bounding box center [17, 91] width 20 height 20
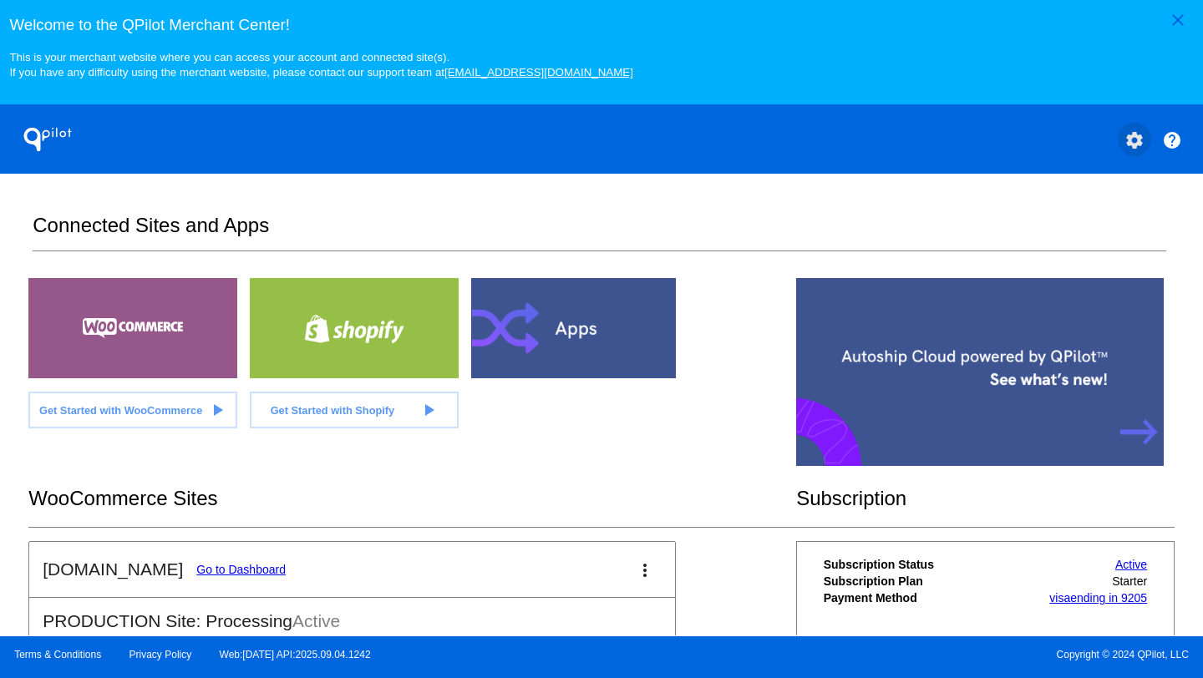
click at [1129, 139] on mat-icon "settings" at bounding box center [1134, 140] width 20 height 20
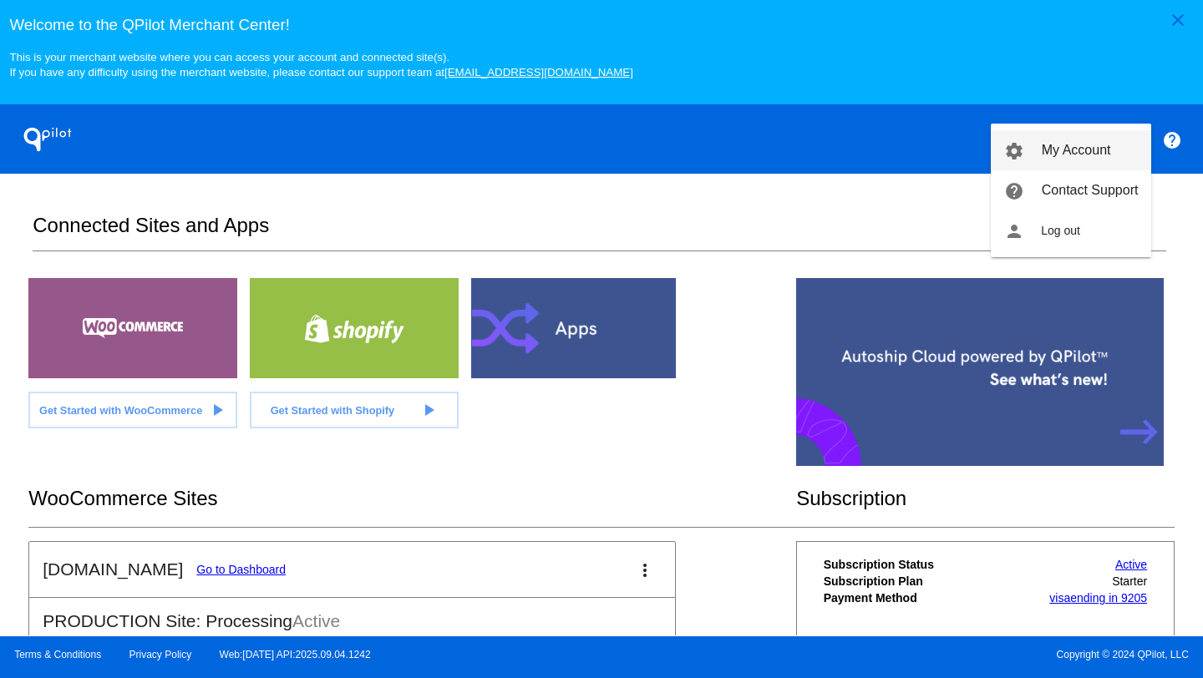
click at [1073, 151] on span "My Account" at bounding box center [1076, 150] width 69 height 14
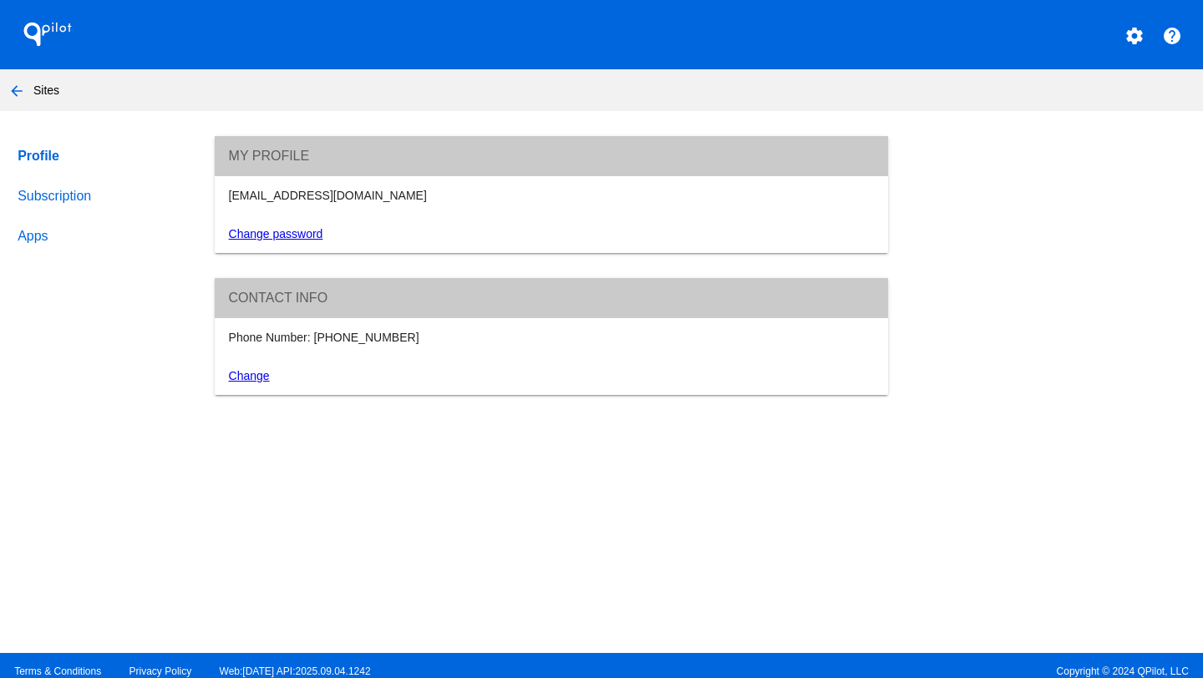
click at [51, 199] on link "Subscription" at bounding box center [100, 196] width 172 height 40
